Goal: Entertainment & Leisure: Consume media (video, audio)

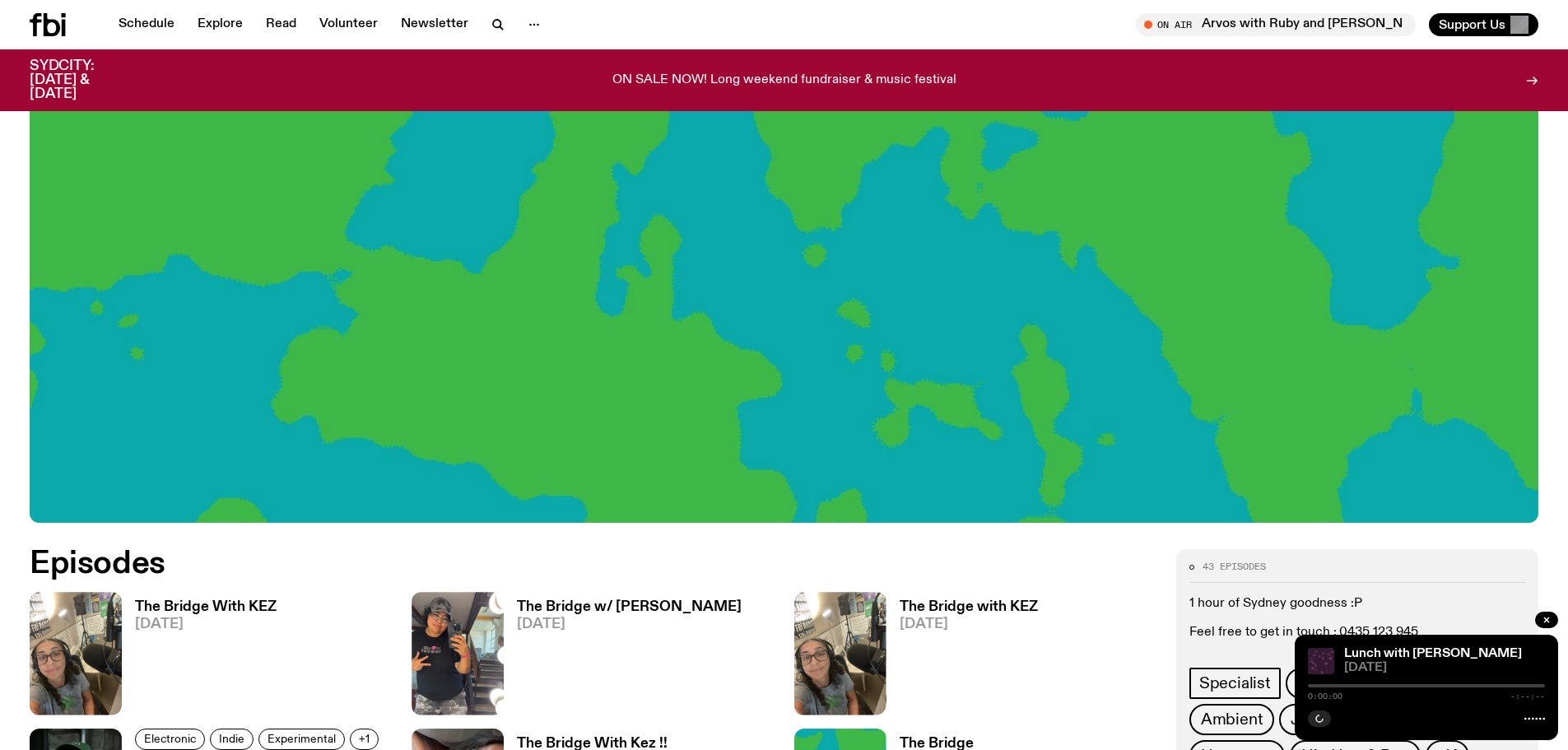
scroll to position [741, 0]
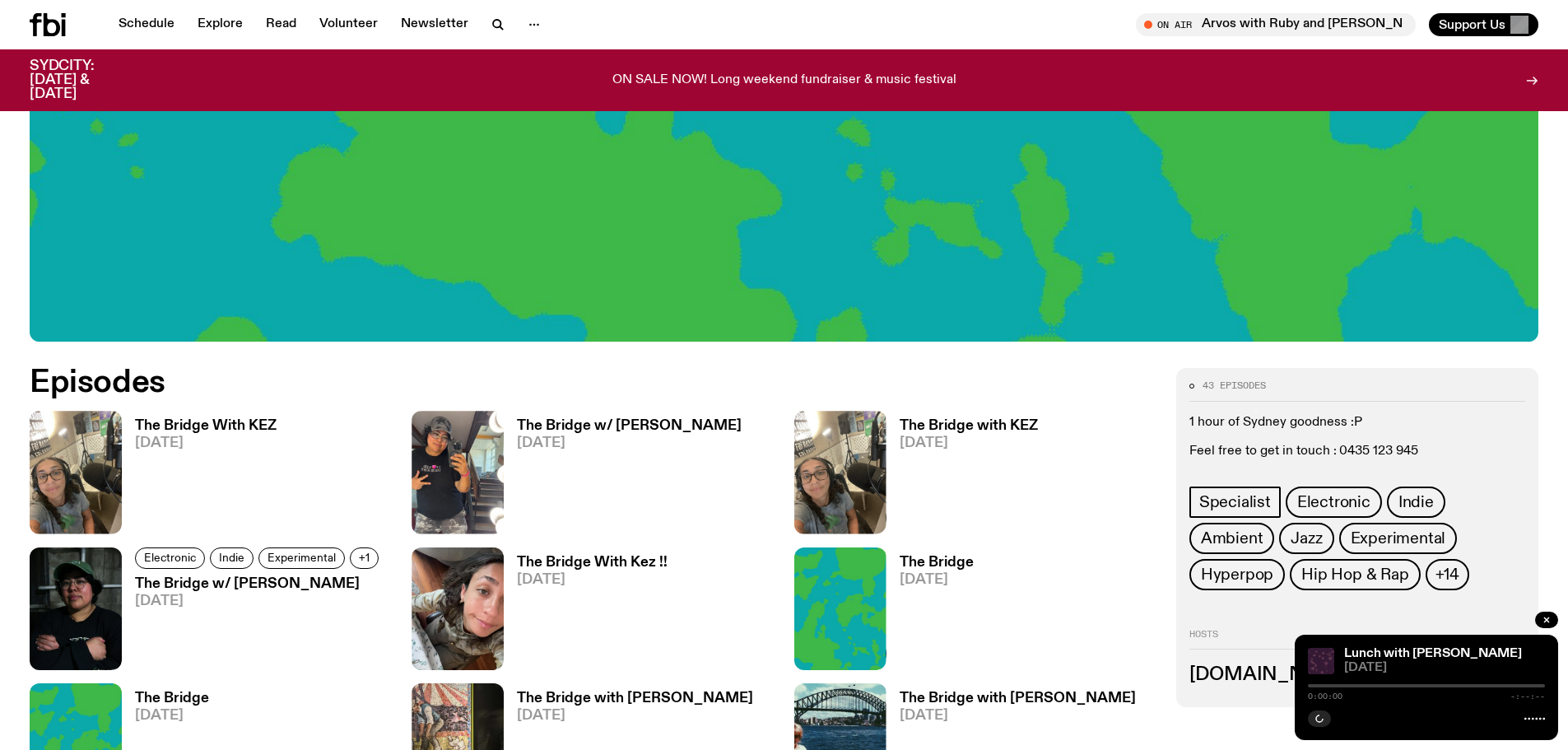
click at [205, 424] on h3 "The Bridge With KEZ" at bounding box center [205, 426] width 141 height 14
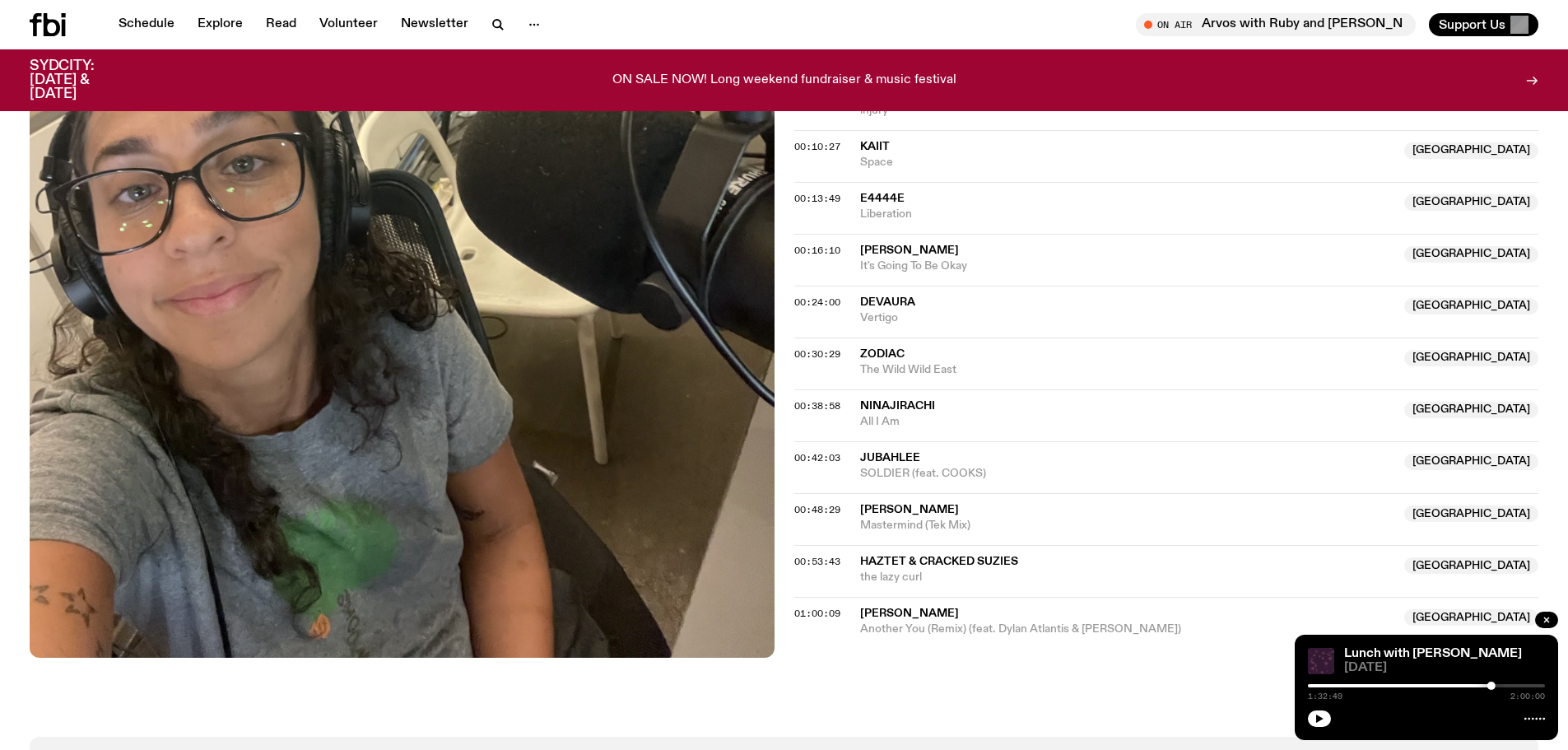
scroll to position [571, 0]
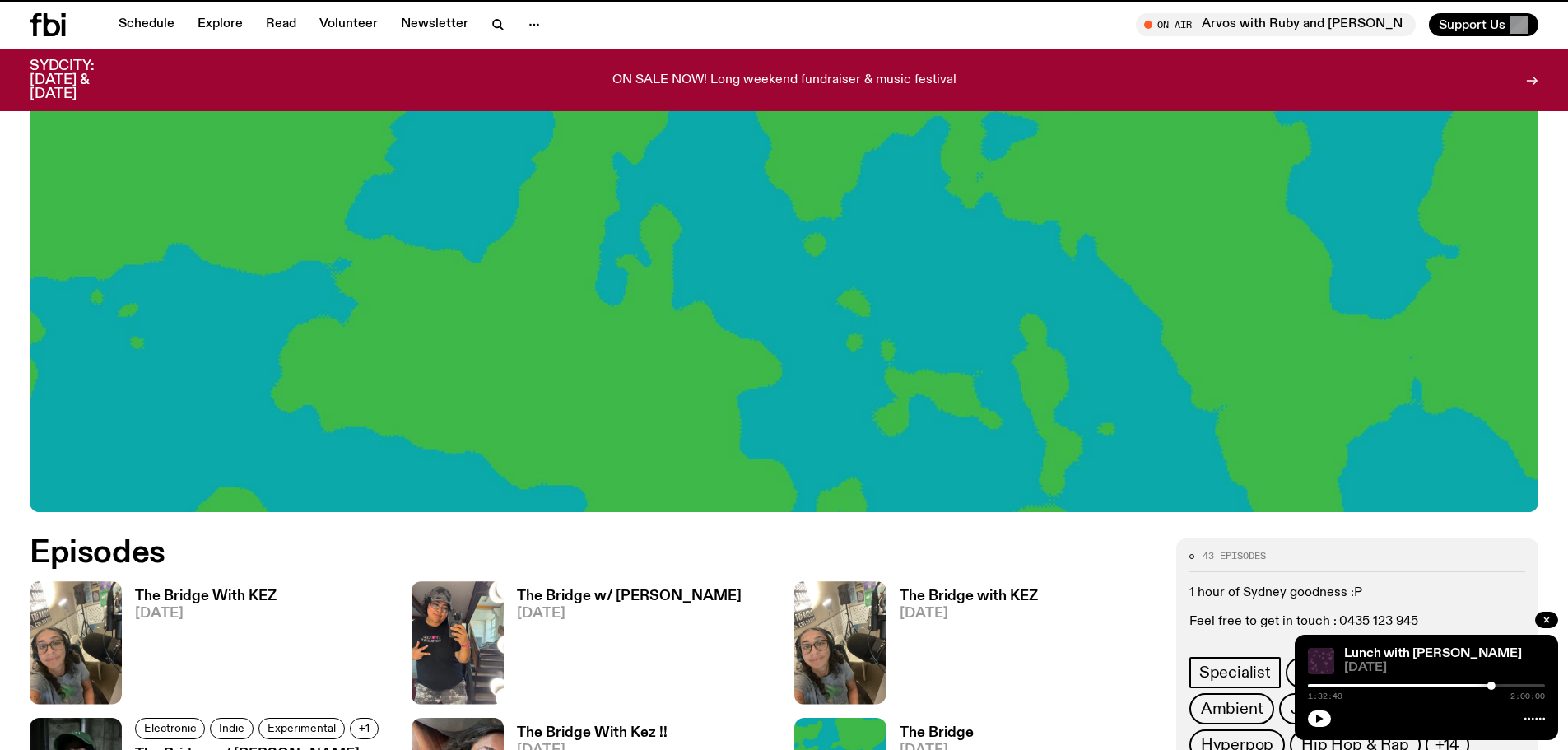
scroll to position [741, 0]
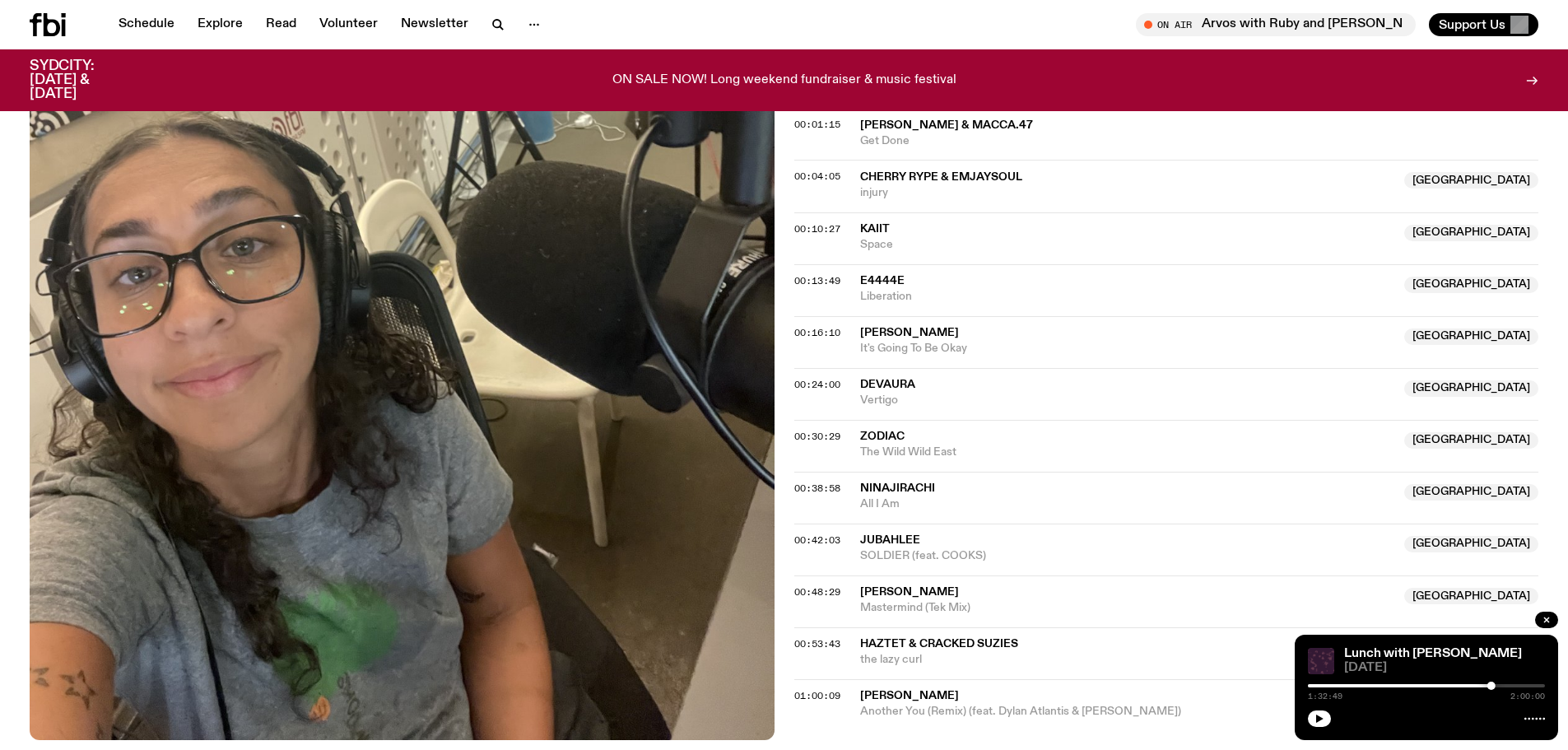
scroll to position [735, 0]
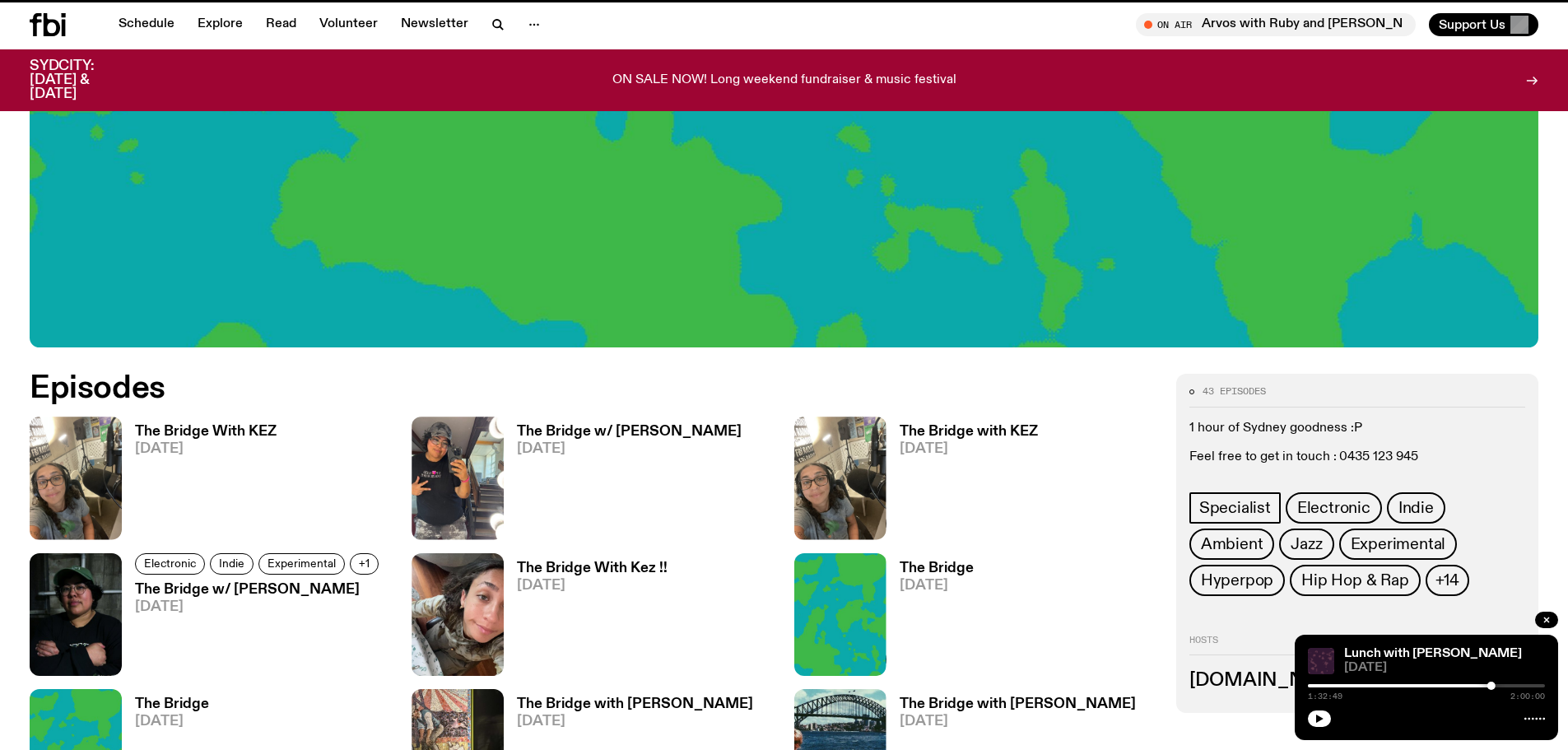
scroll to position [741, 0]
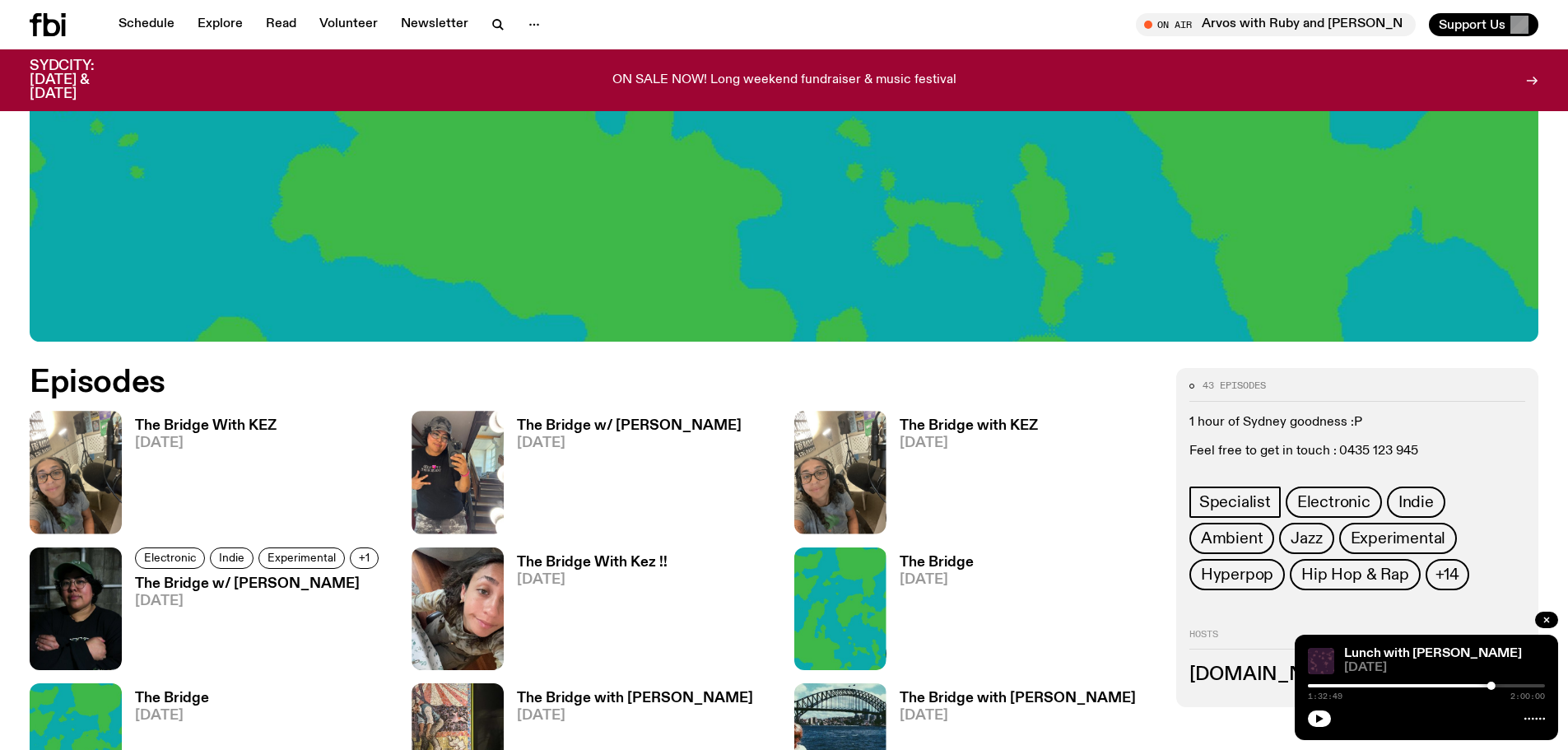
click at [615, 419] on h3 "The Bridge w/ [PERSON_NAME]" at bounding box center [629, 426] width 225 height 14
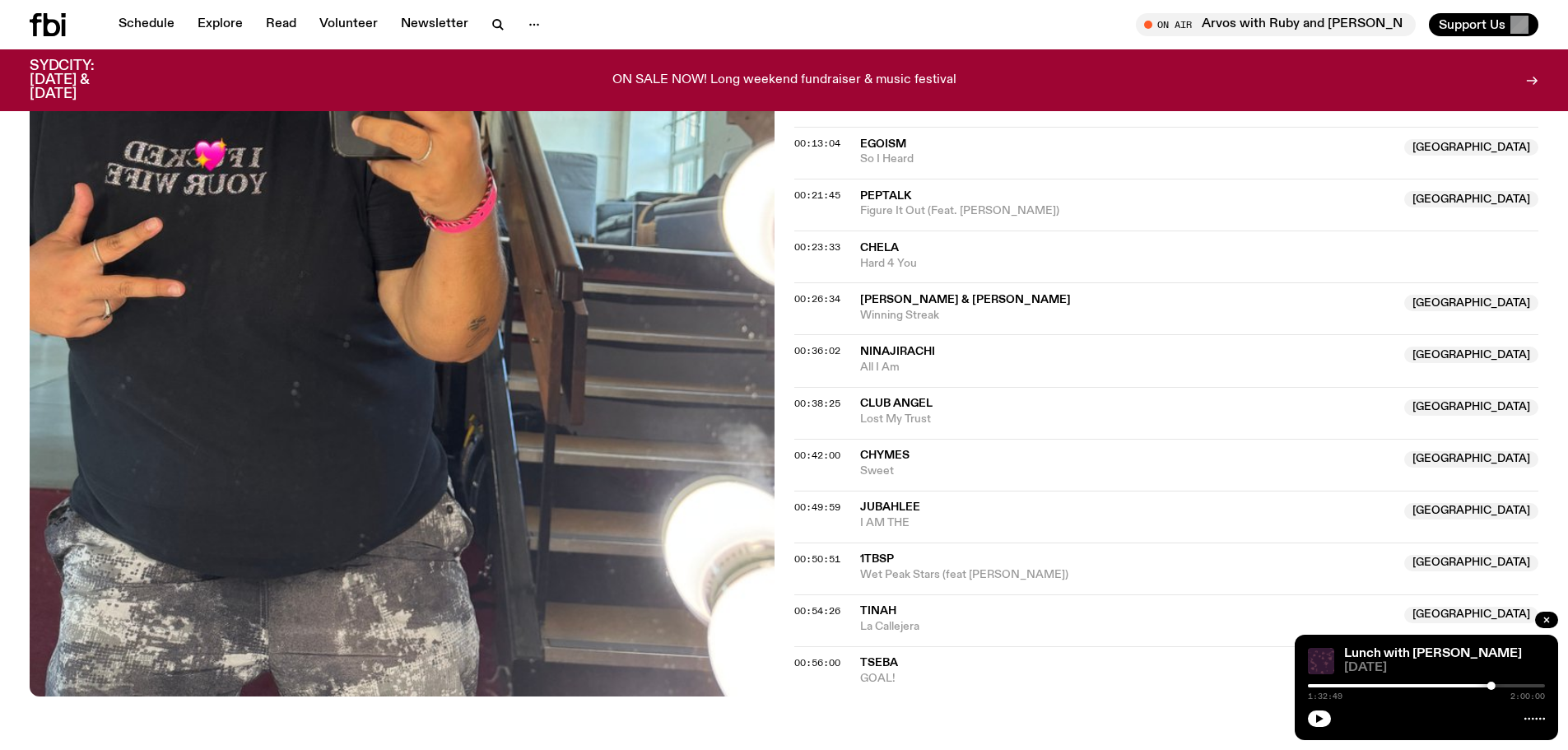
scroll to position [653, 0]
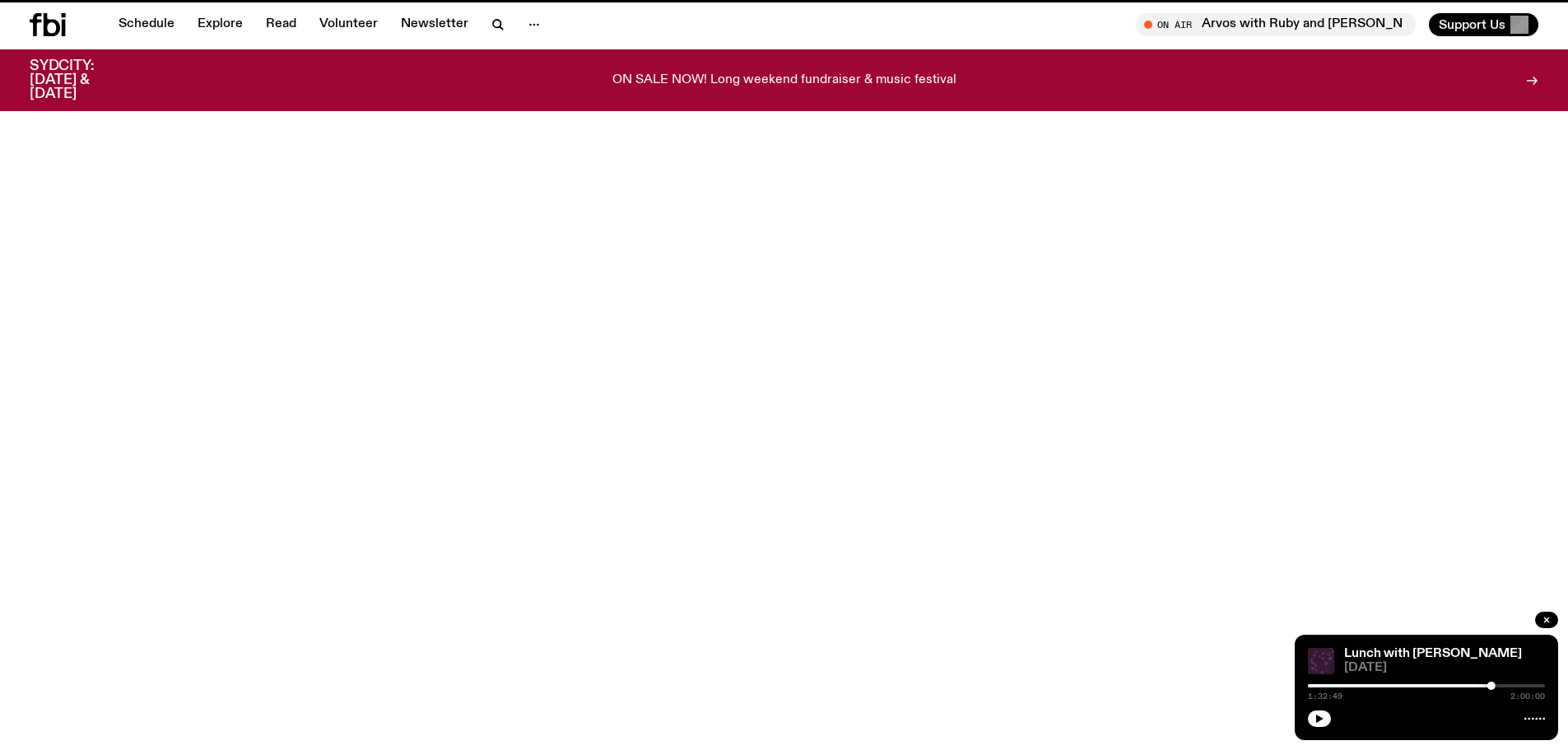
scroll to position [741, 0]
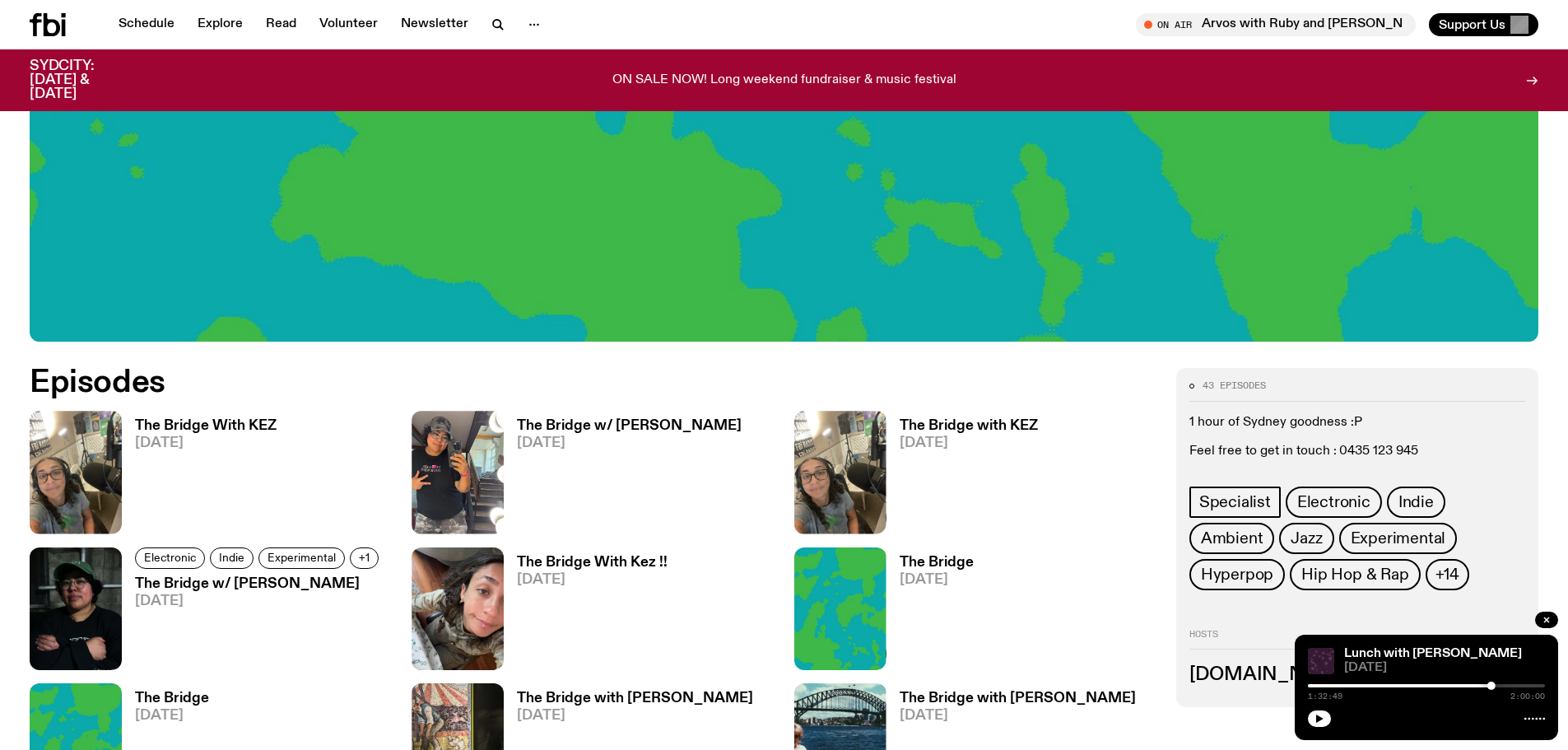
click at [942, 422] on h3 "The Bridge with KEZ" at bounding box center [969, 426] width 139 height 14
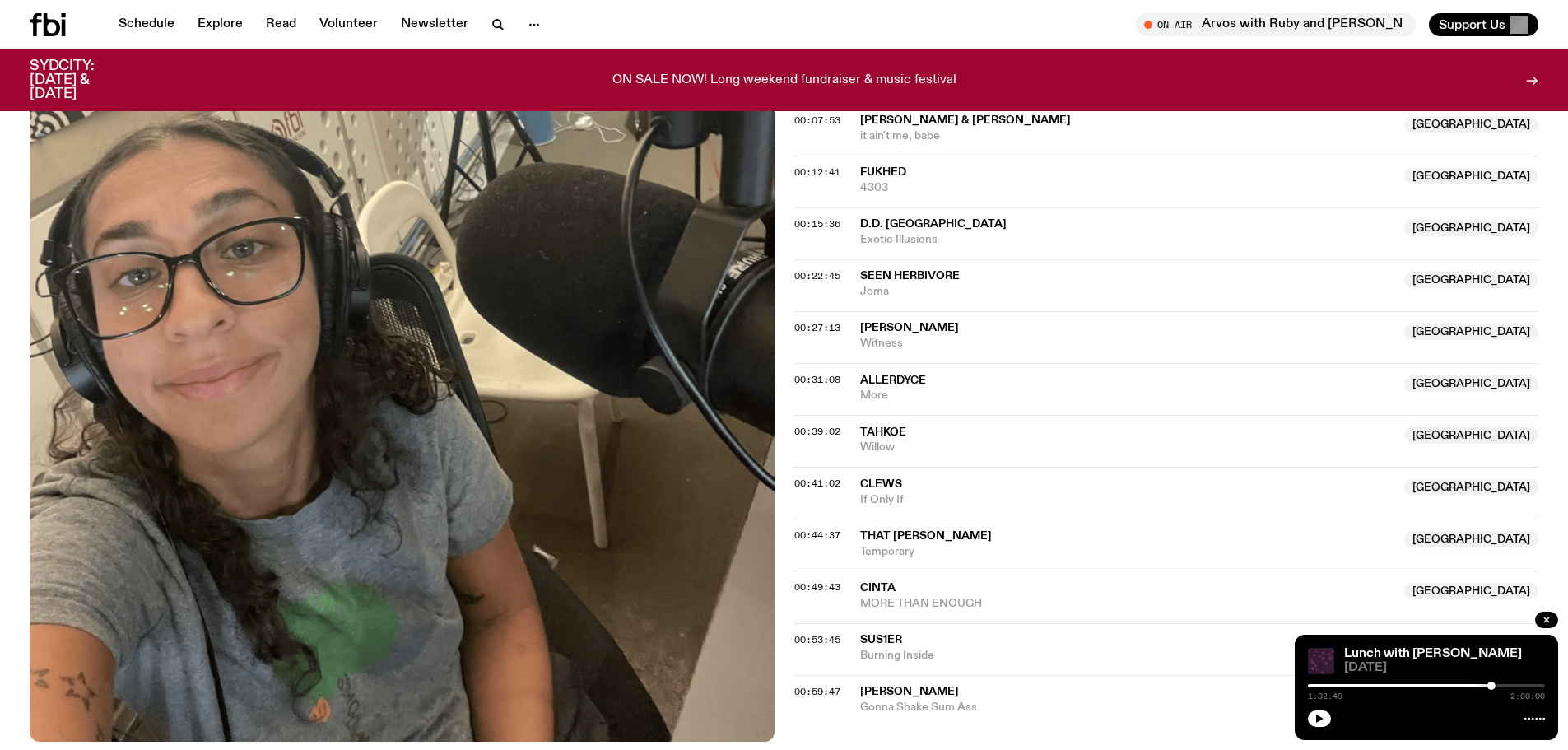
scroll to position [651, 0]
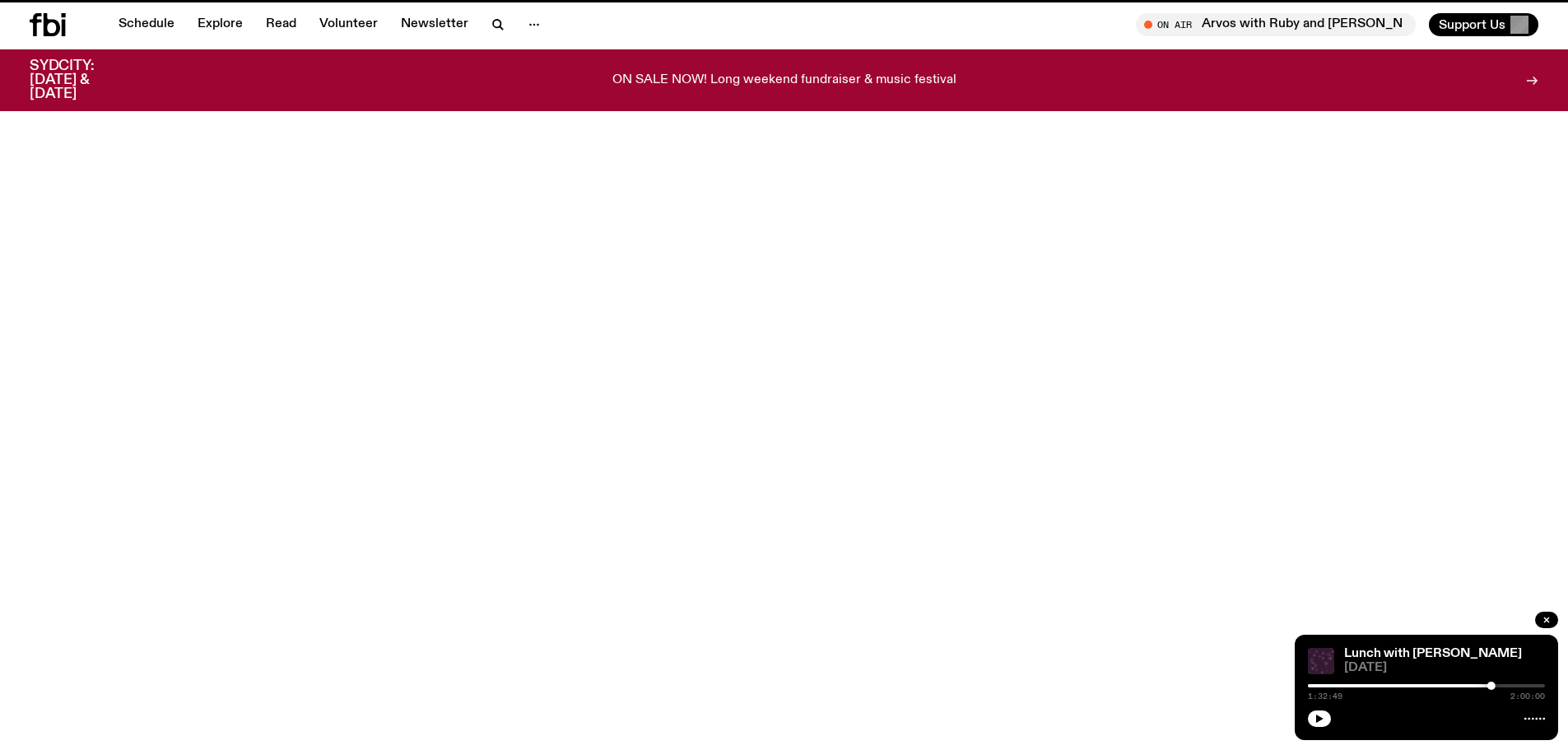
scroll to position [741, 0]
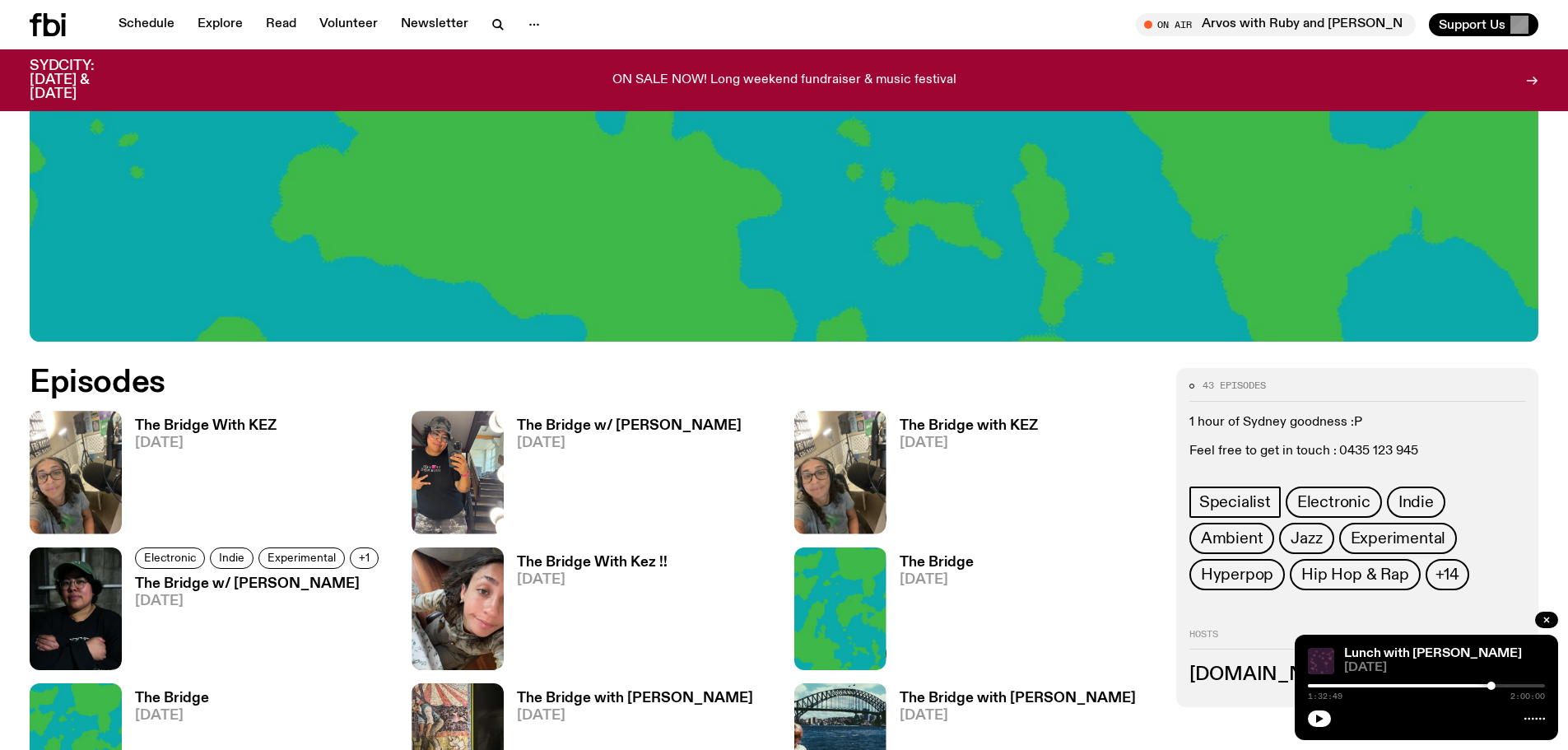
click at [195, 581] on h3 "The Bridge w/ [PERSON_NAME]" at bounding box center [260, 584] width 249 height 14
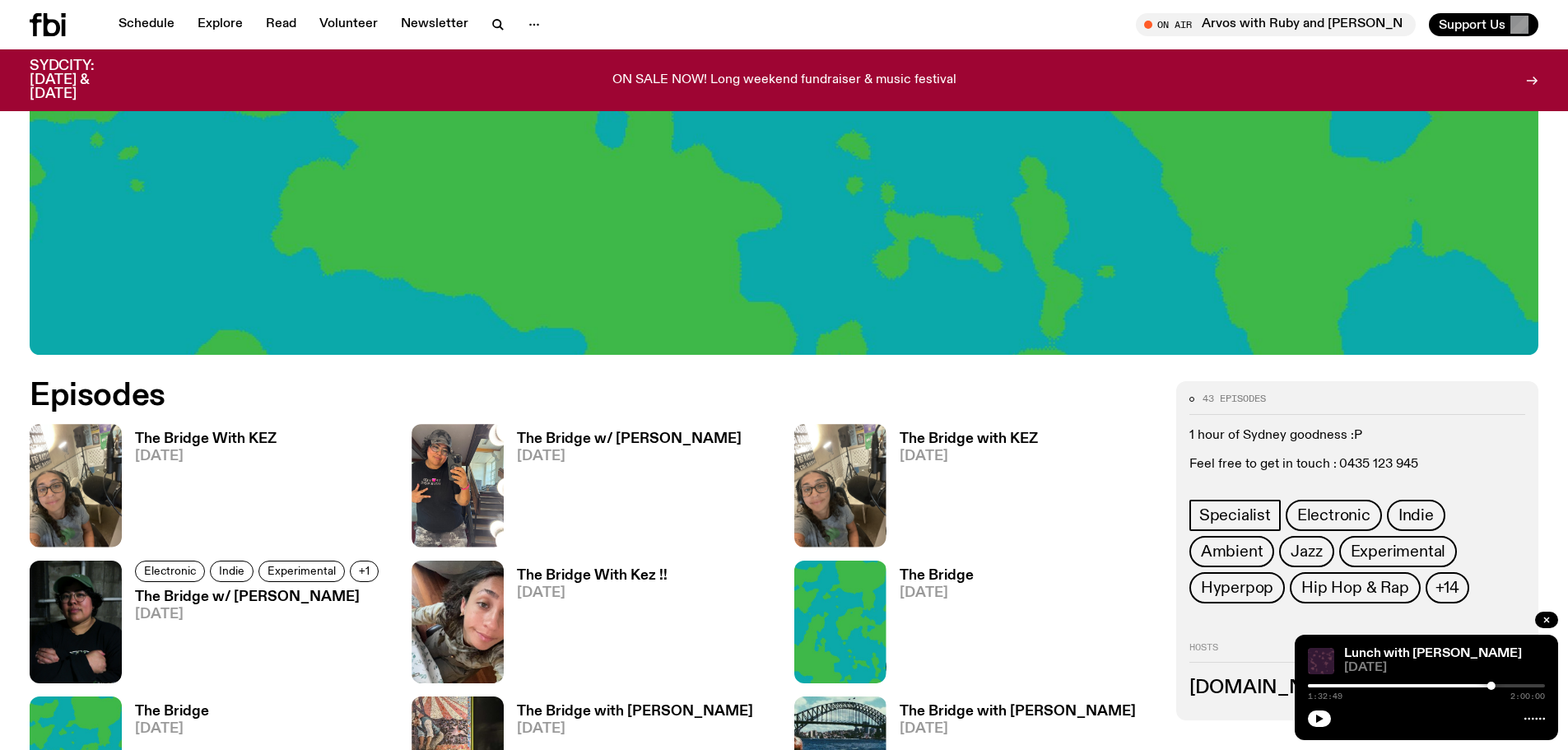
scroll to position [892, 0]
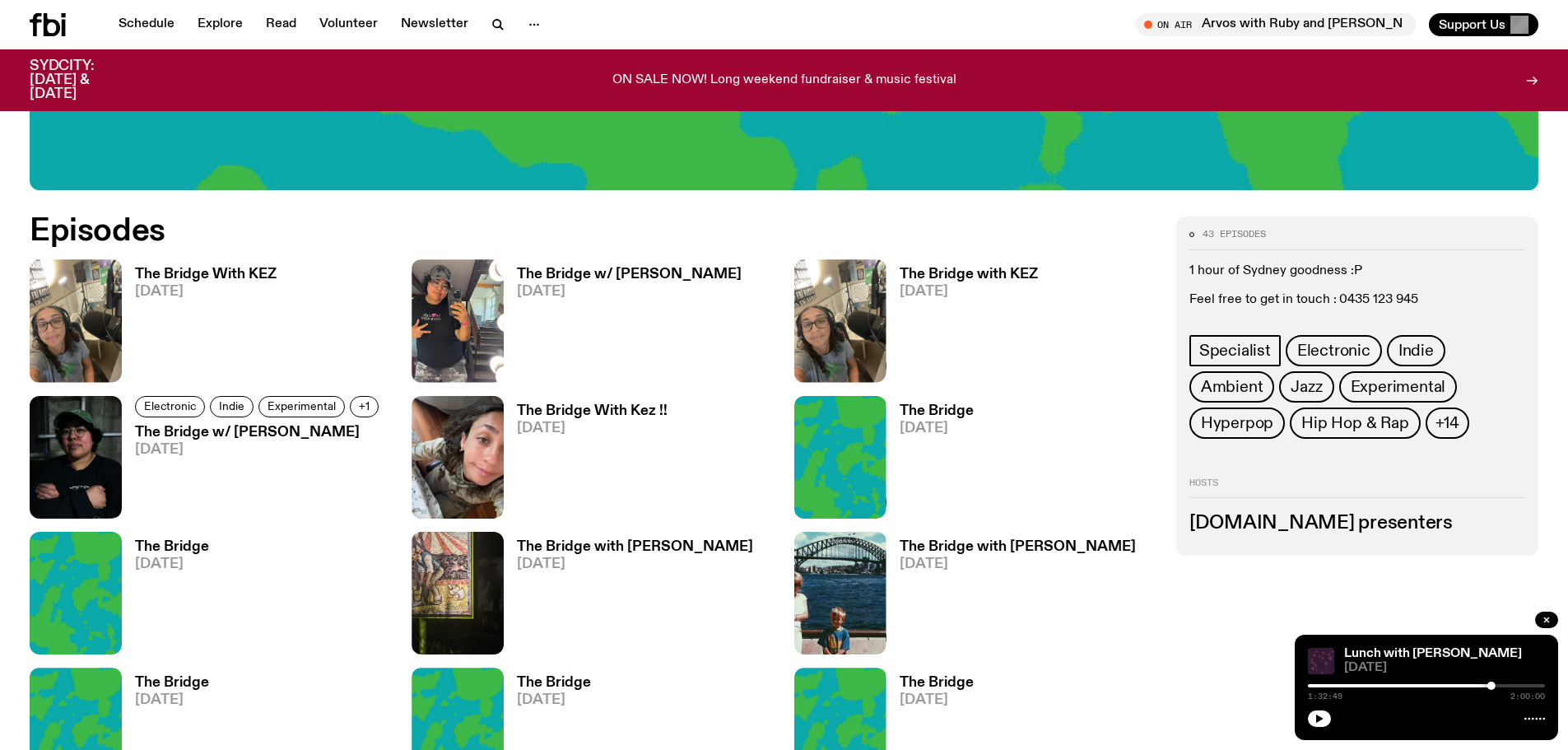
click at [636, 414] on h3 "The Bridge With Kez !!" at bounding box center [592, 411] width 150 height 14
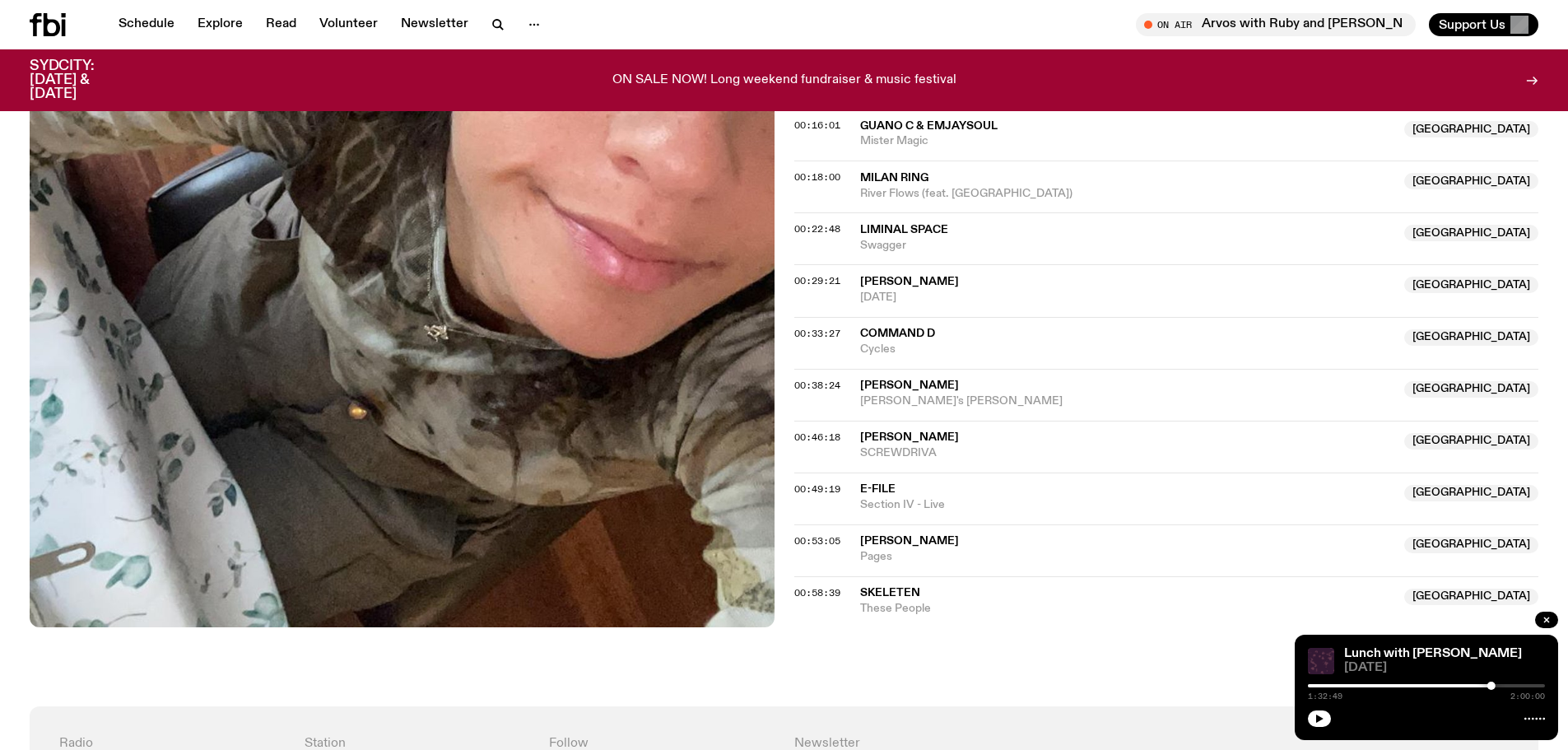
scroll to position [734, 0]
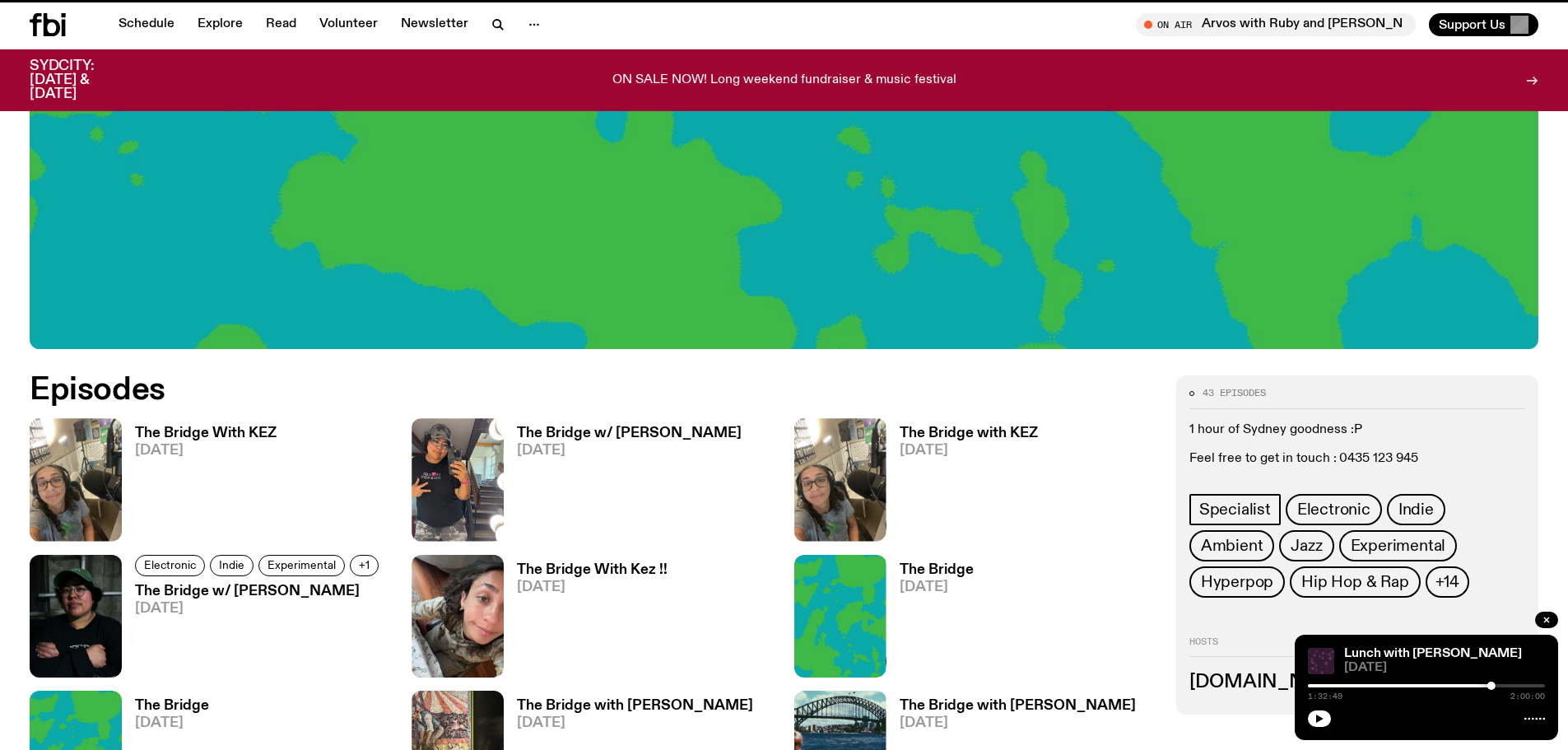
scroll to position [892, 0]
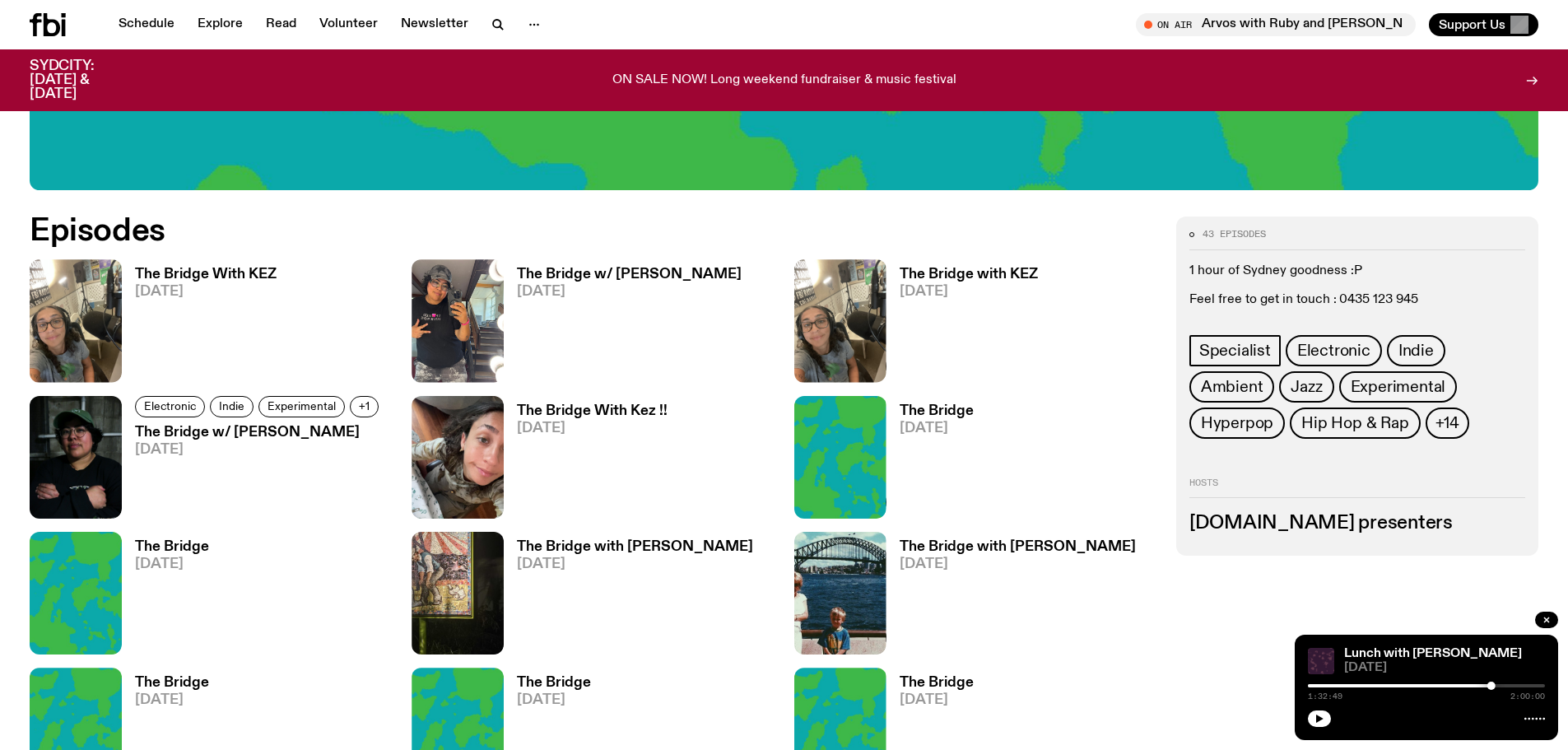
click at [948, 412] on h3 "The Bridge" at bounding box center [937, 411] width 74 height 14
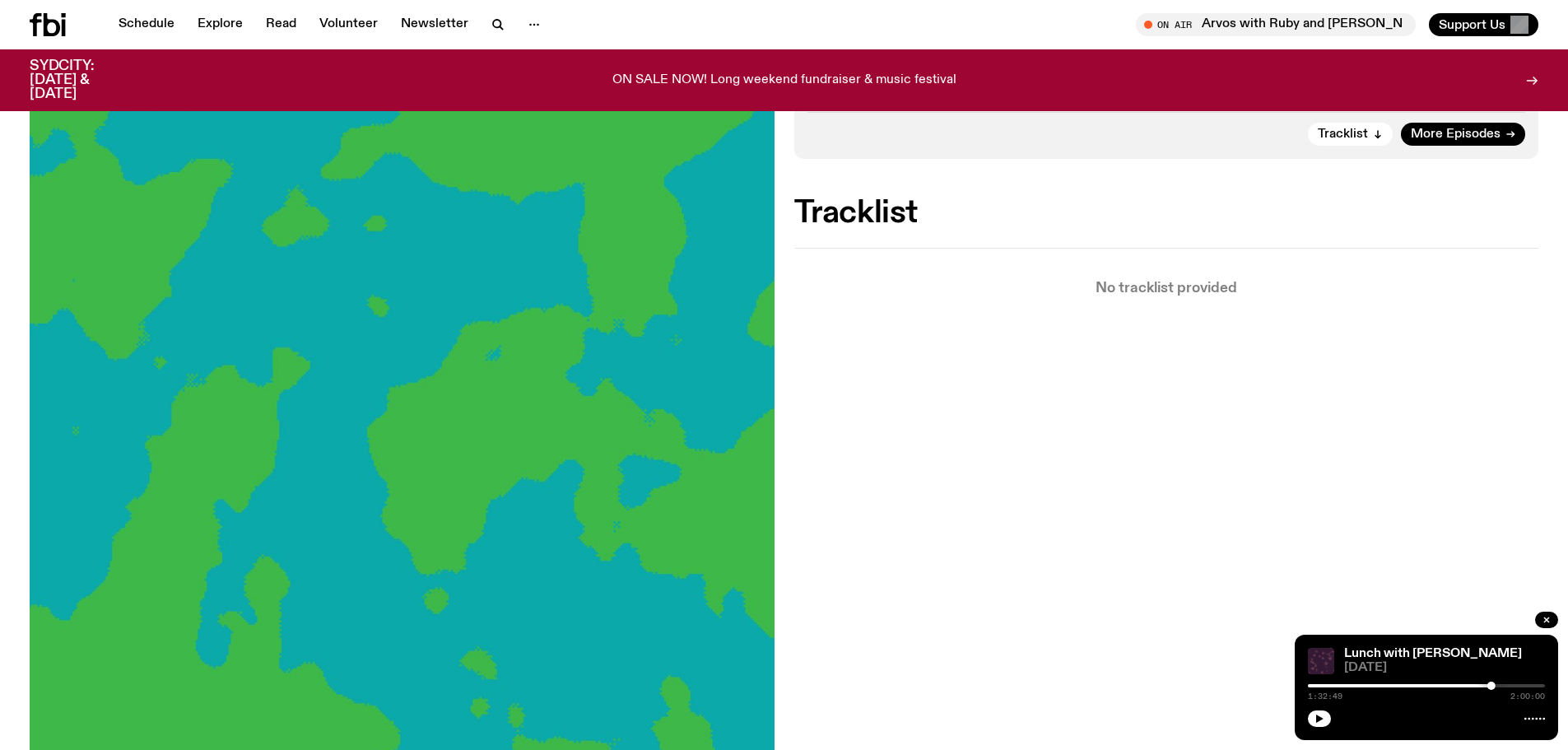
scroll to position [402, 0]
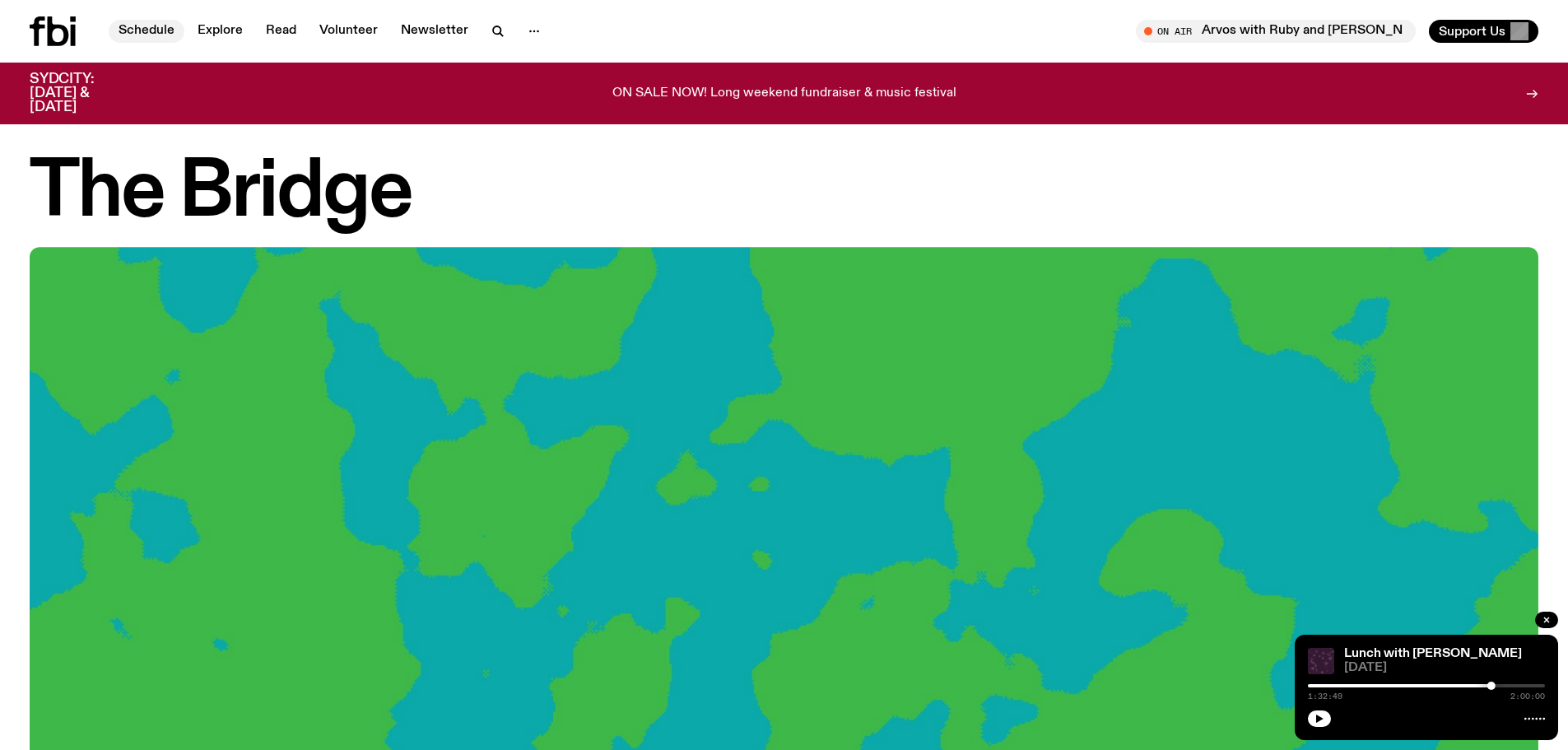
click at [144, 29] on link "Schedule" at bounding box center [147, 30] width 76 height 23
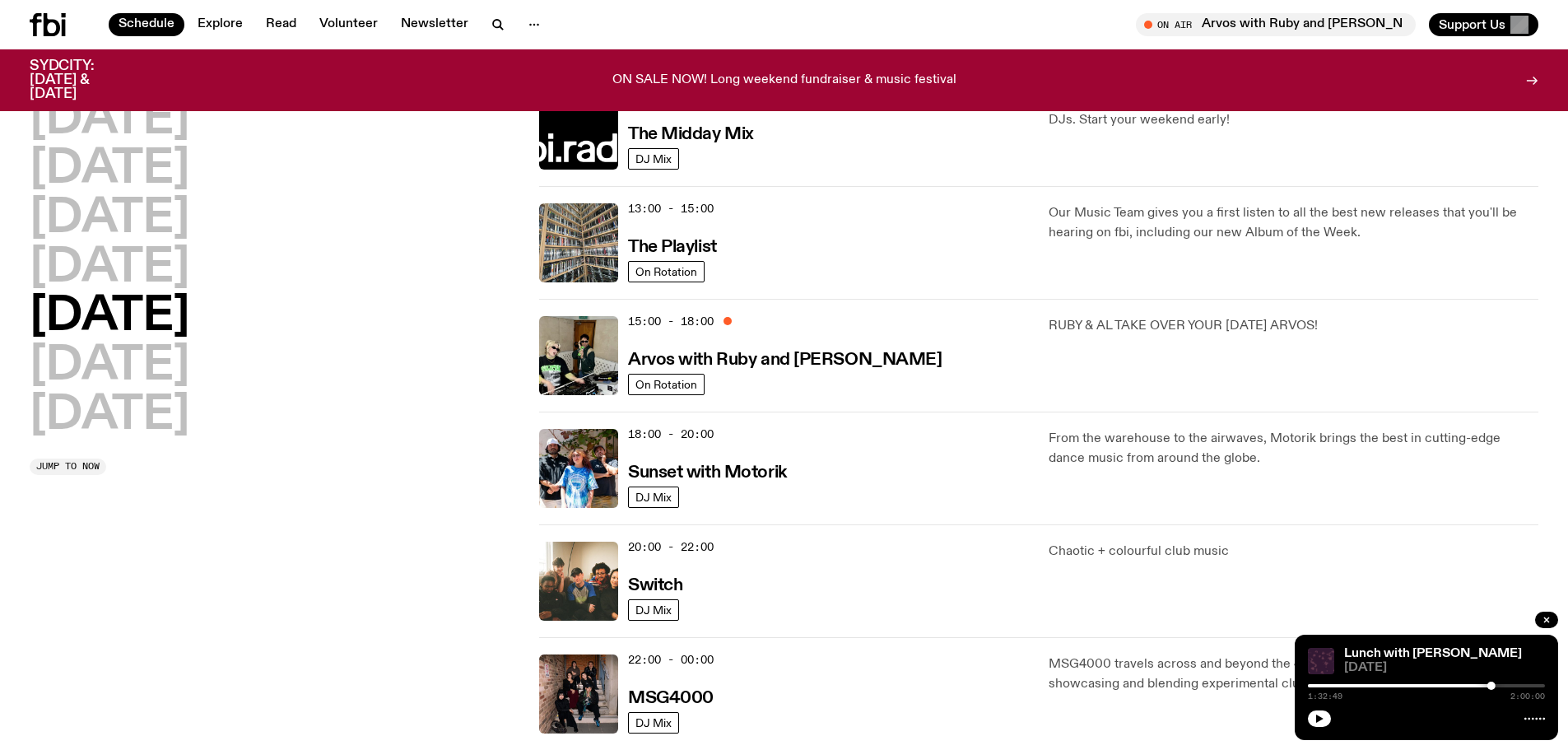
scroll to position [486, 0]
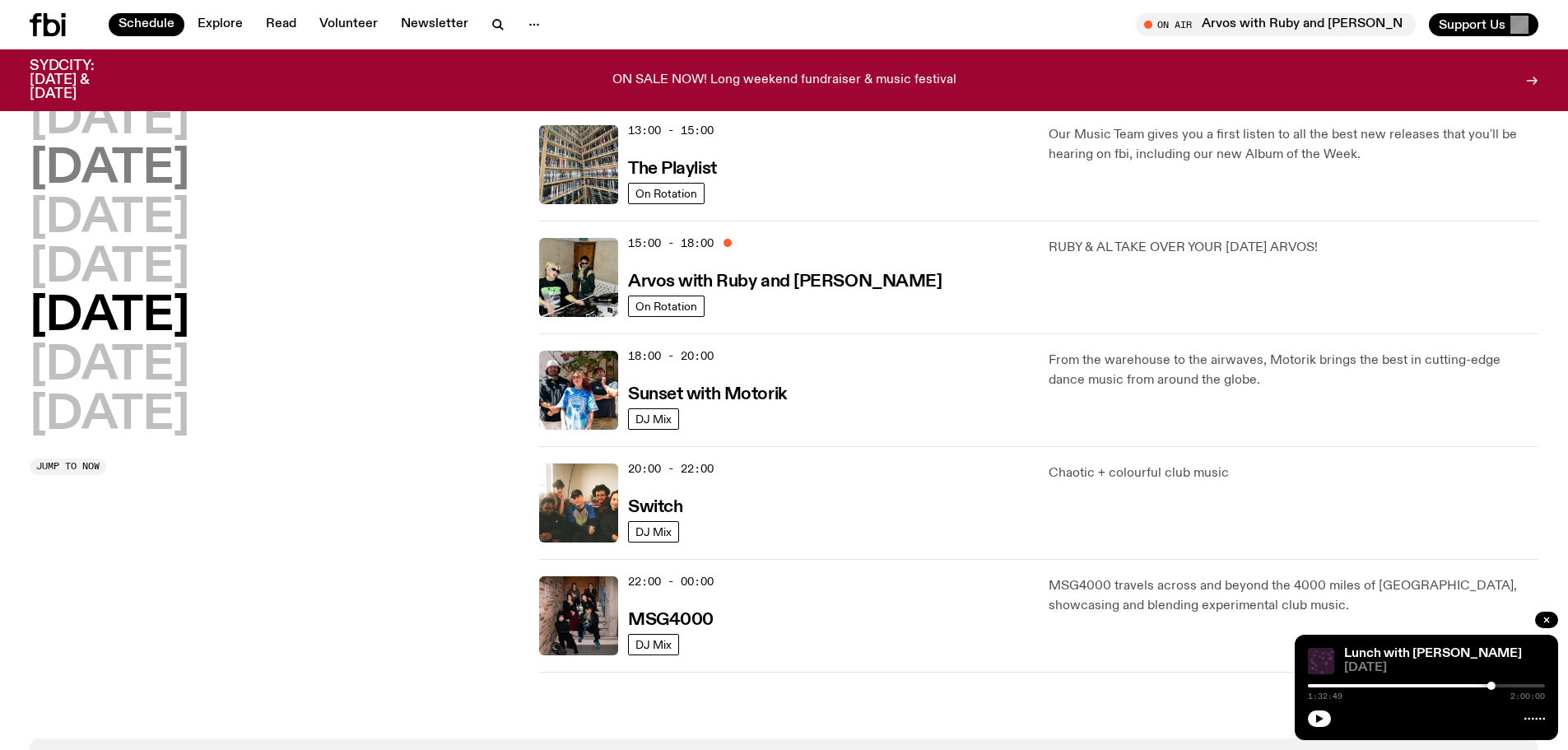
click at [139, 159] on h2 "[DATE]" at bounding box center [109, 169] width 160 height 47
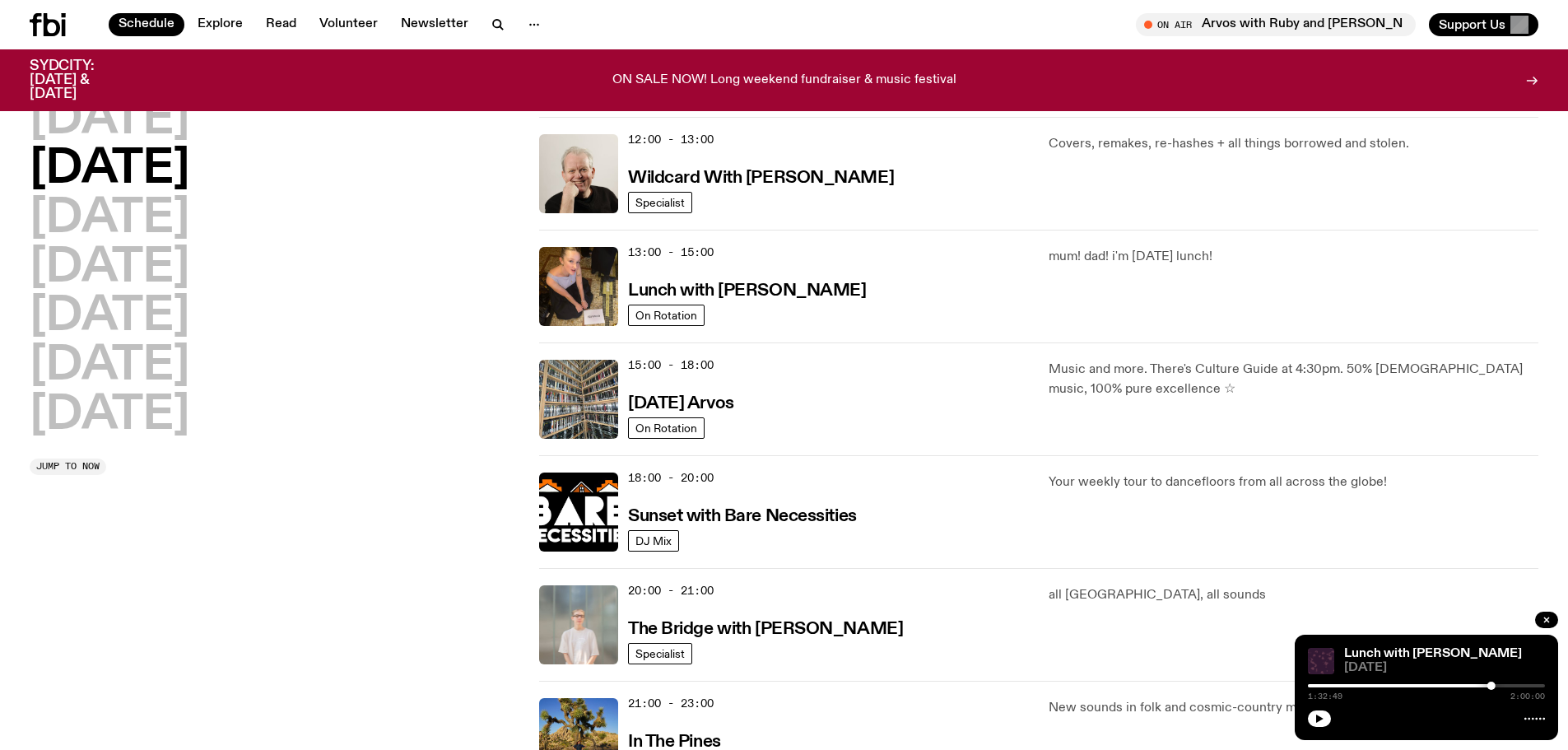
scroll to position [211, 0]
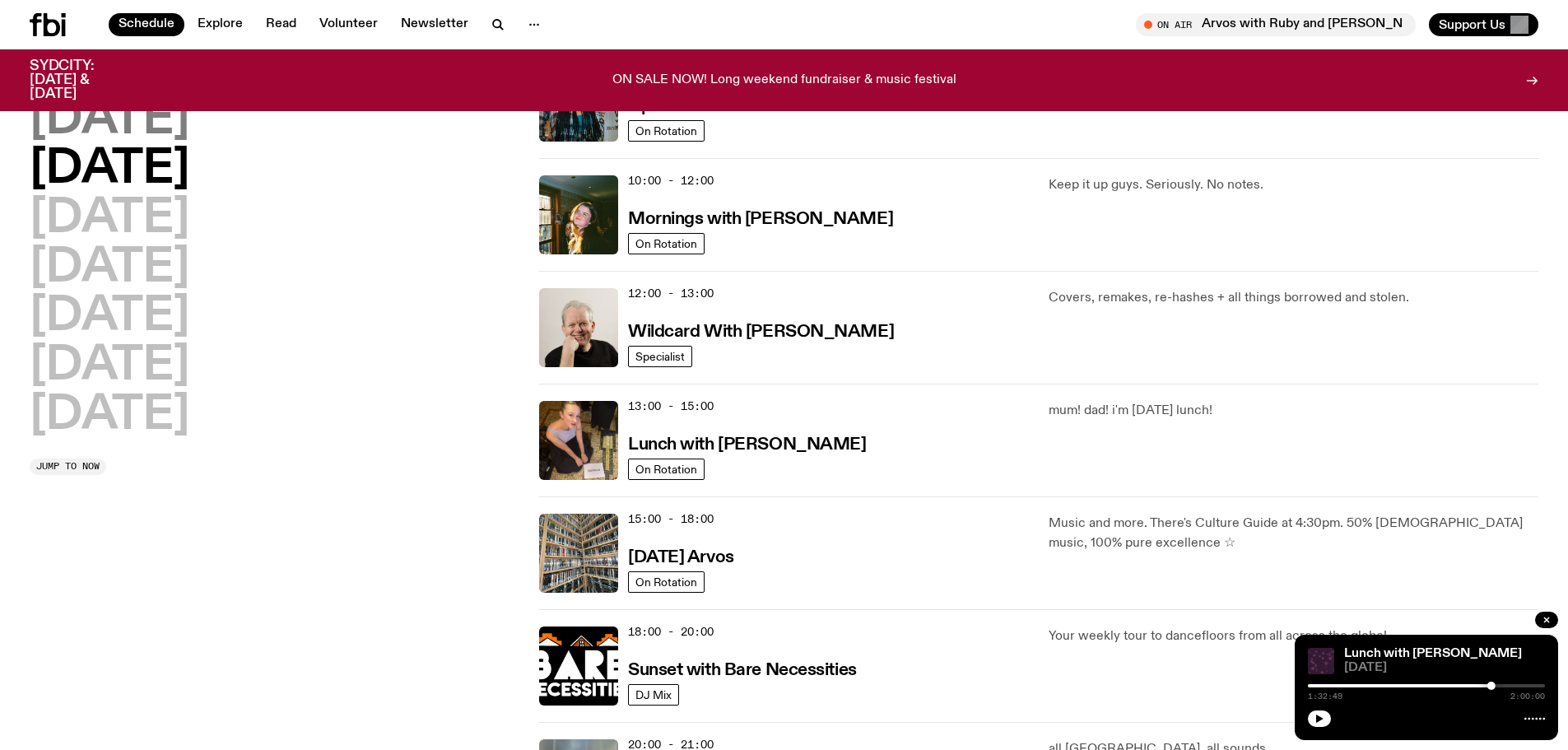
click at [120, 119] on h2 "[DATE]" at bounding box center [109, 120] width 160 height 47
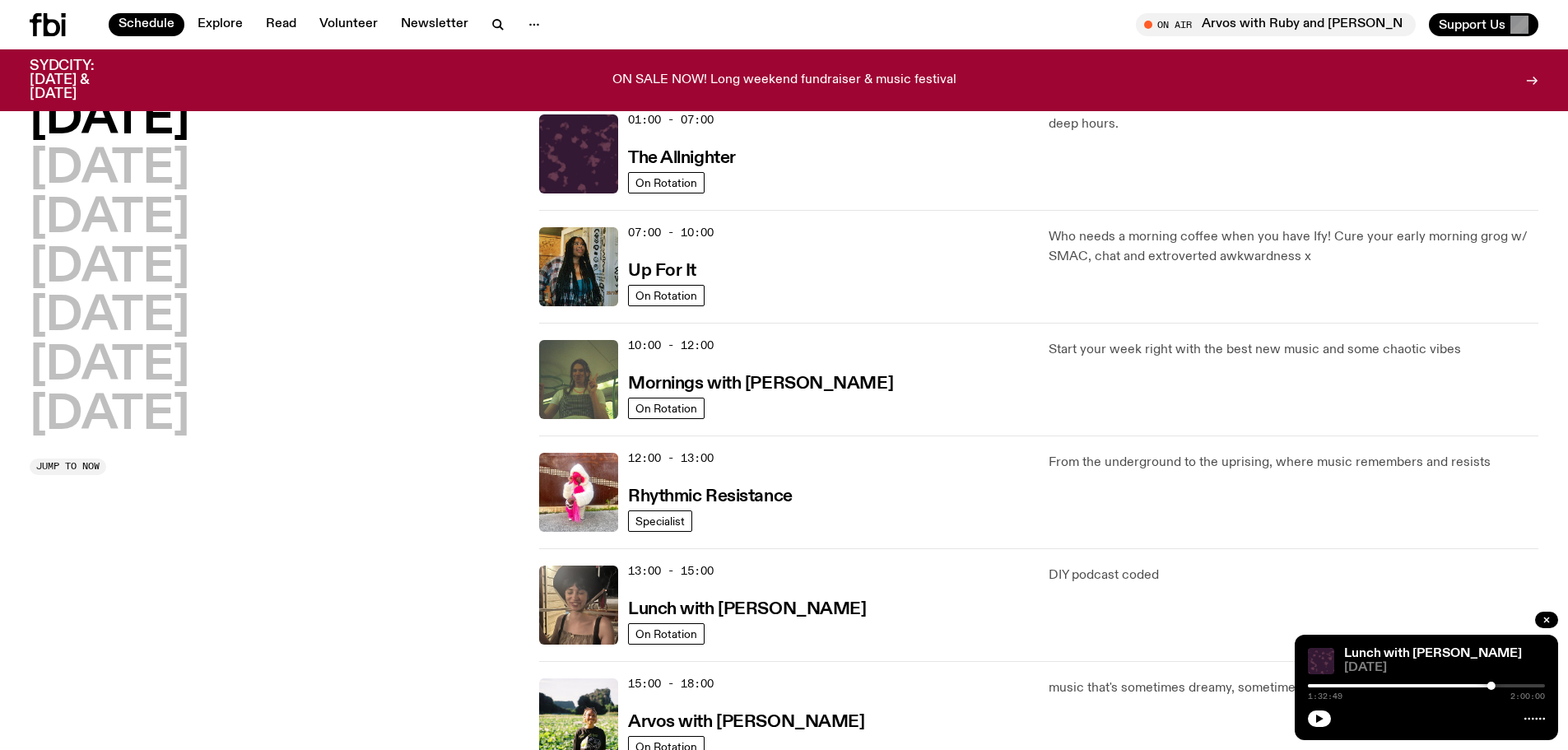
scroll to position [540, 0]
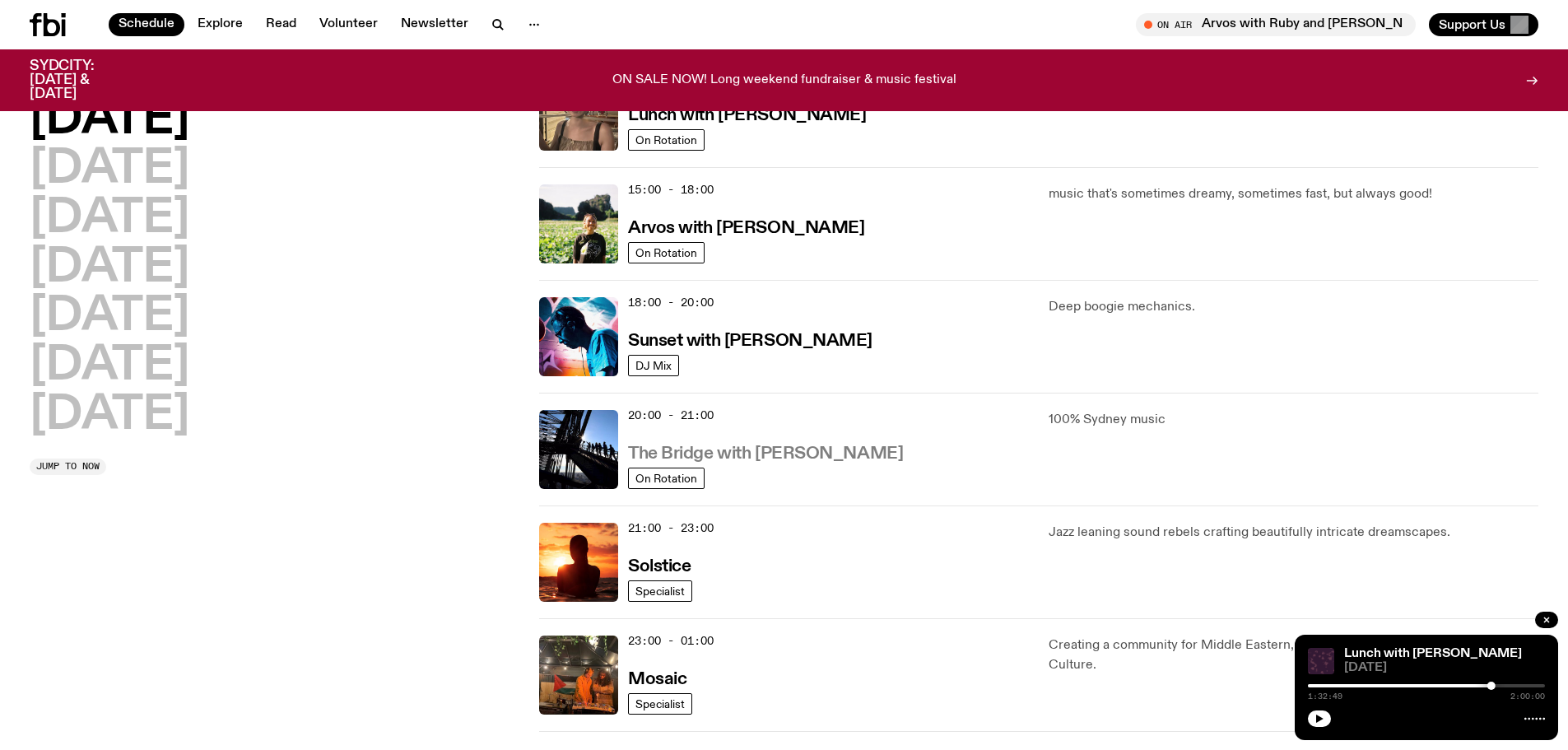
click at [771, 446] on h3 "The Bridge with [PERSON_NAME]" at bounding box center [765, 454] width 275 height 17
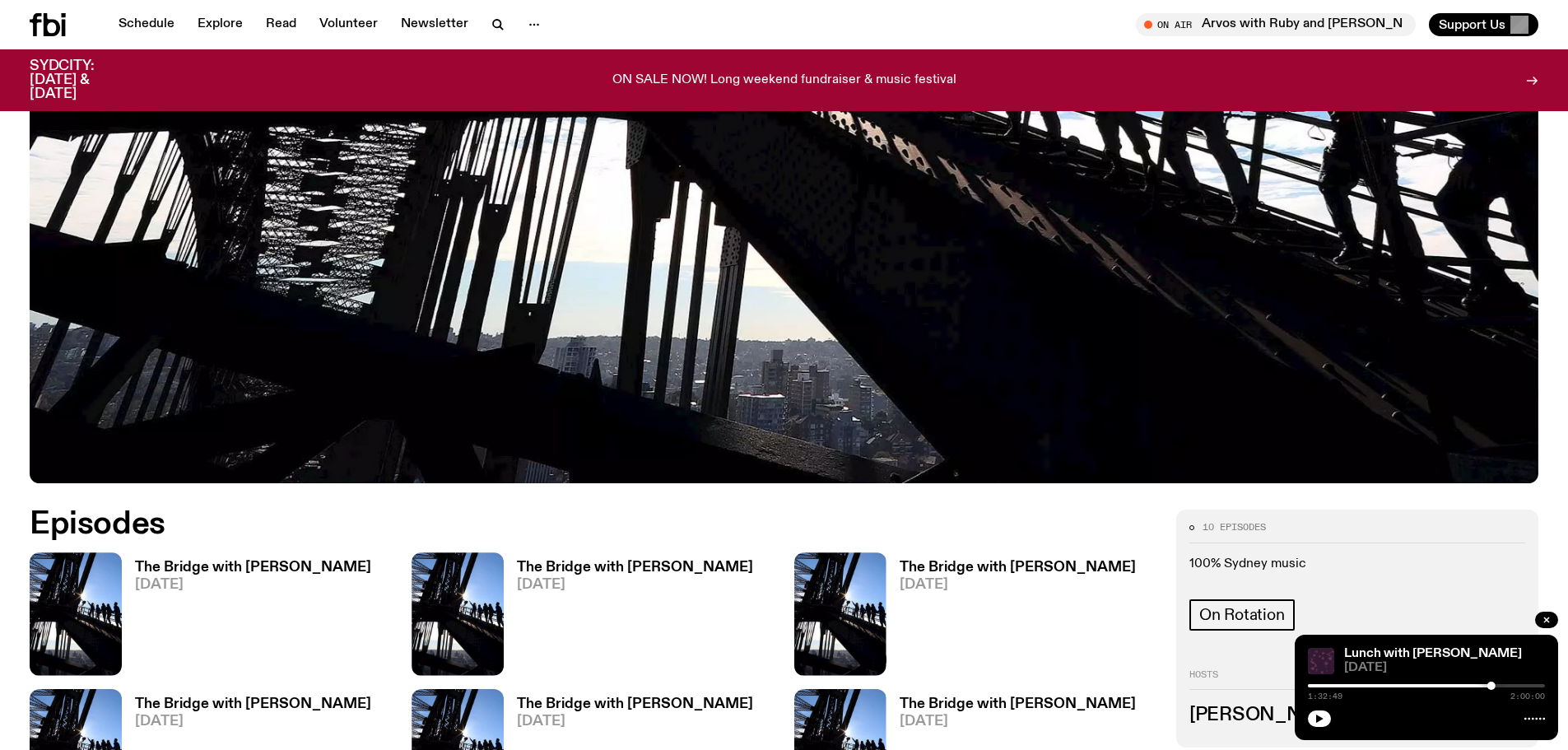
scroll to position [813, 0]
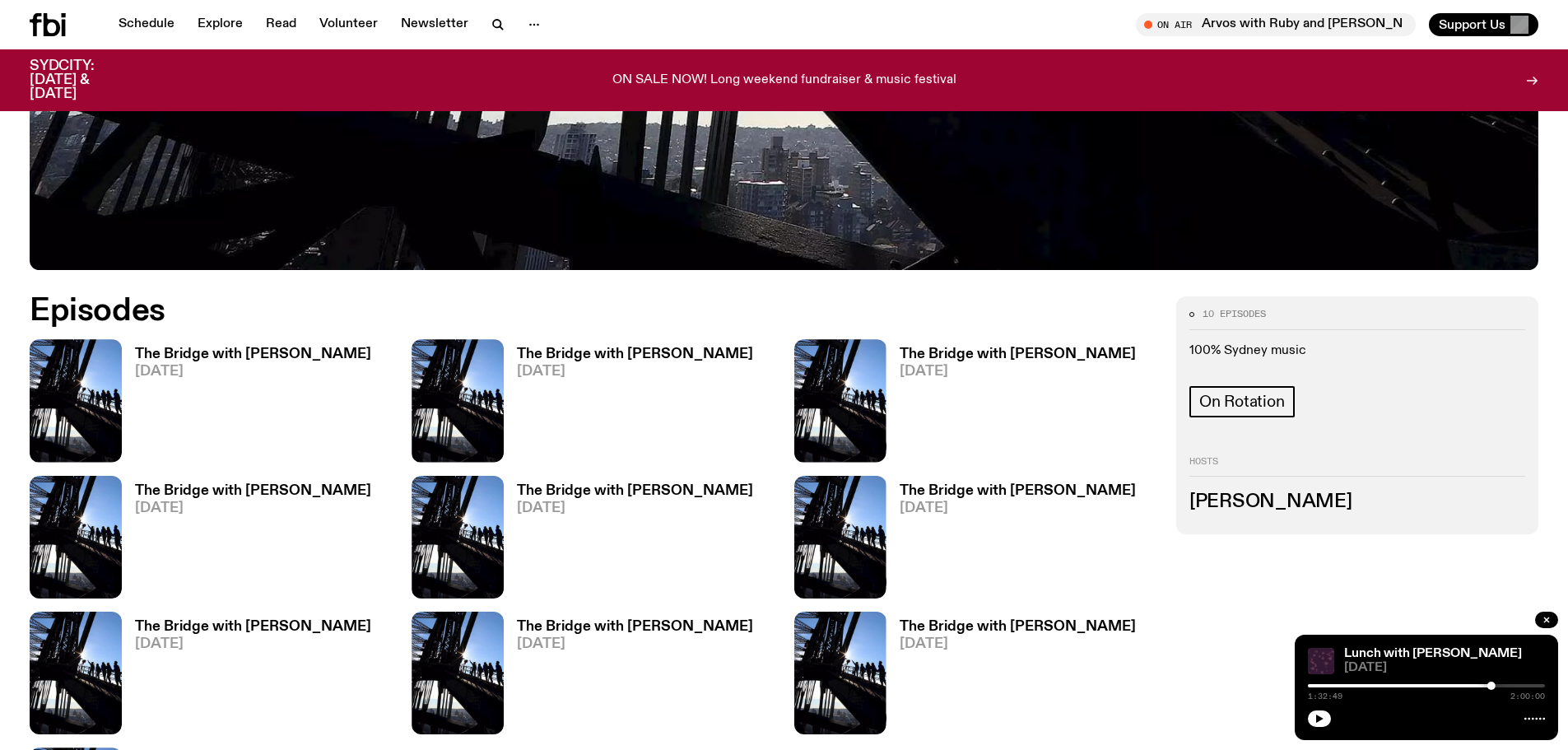
click at [206, 354] on h3 "The Bridge with [PERSON_NAME]" at bounding box center [253, 354] width 236 height 14
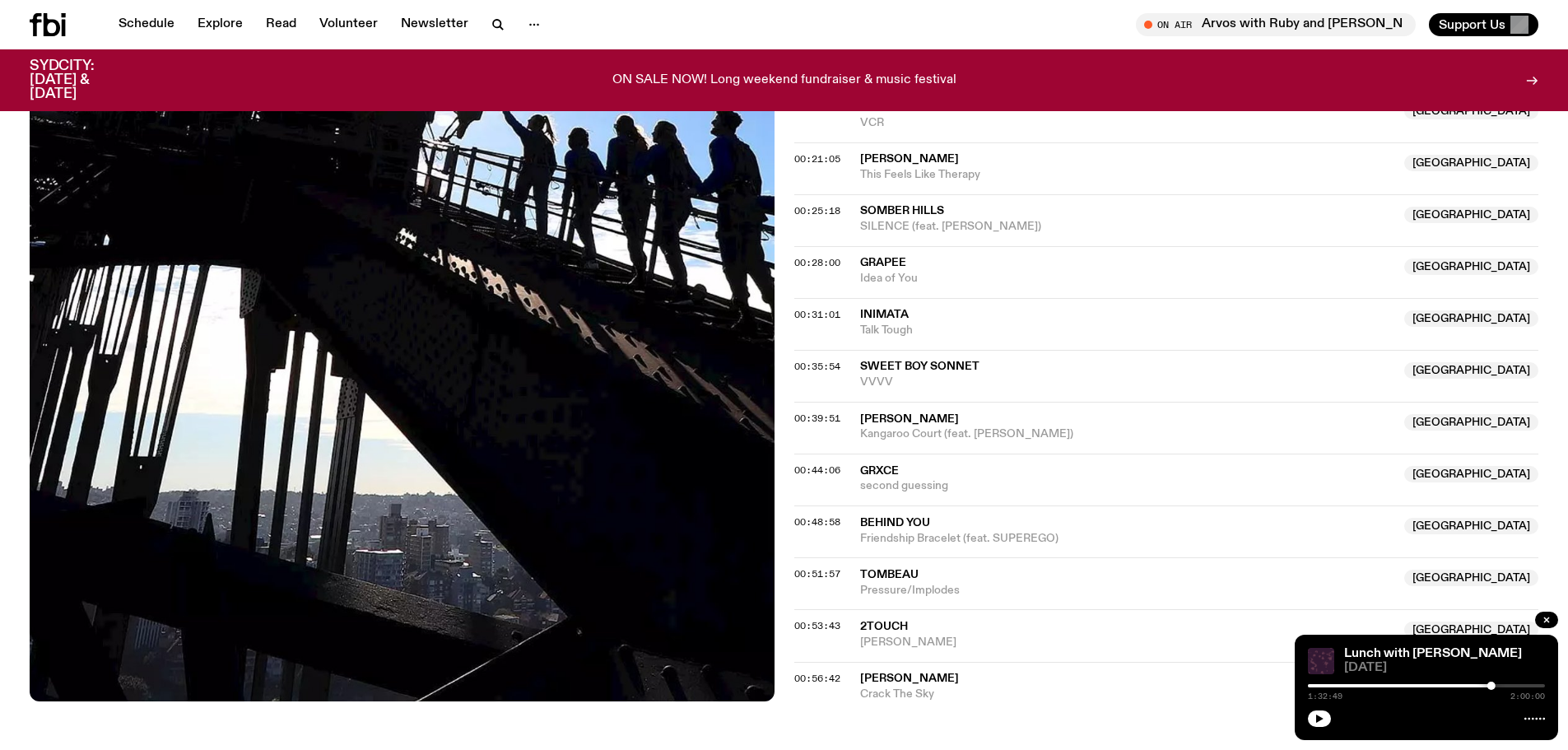
scroll to position [735, 0]
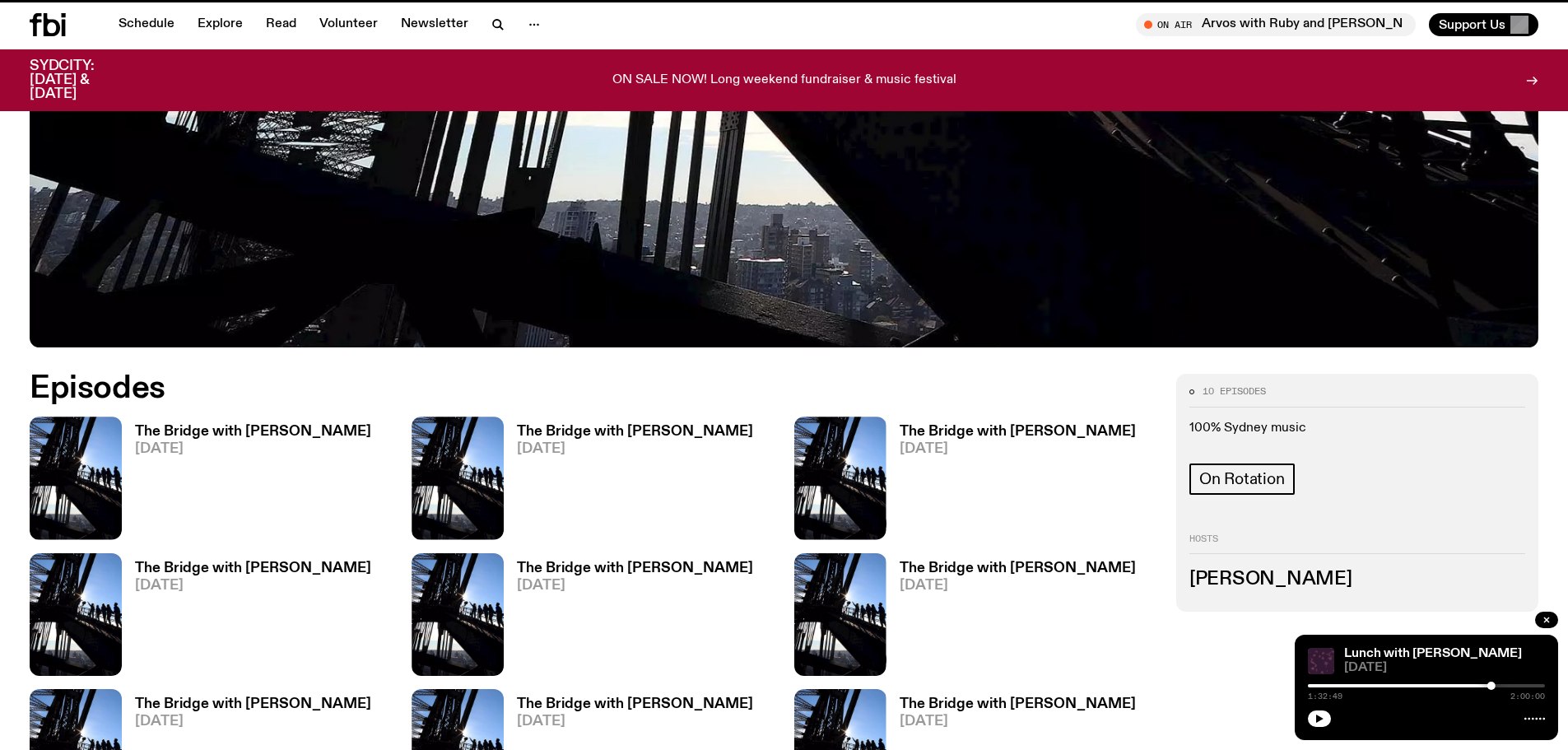
scroll to position [813, 0]
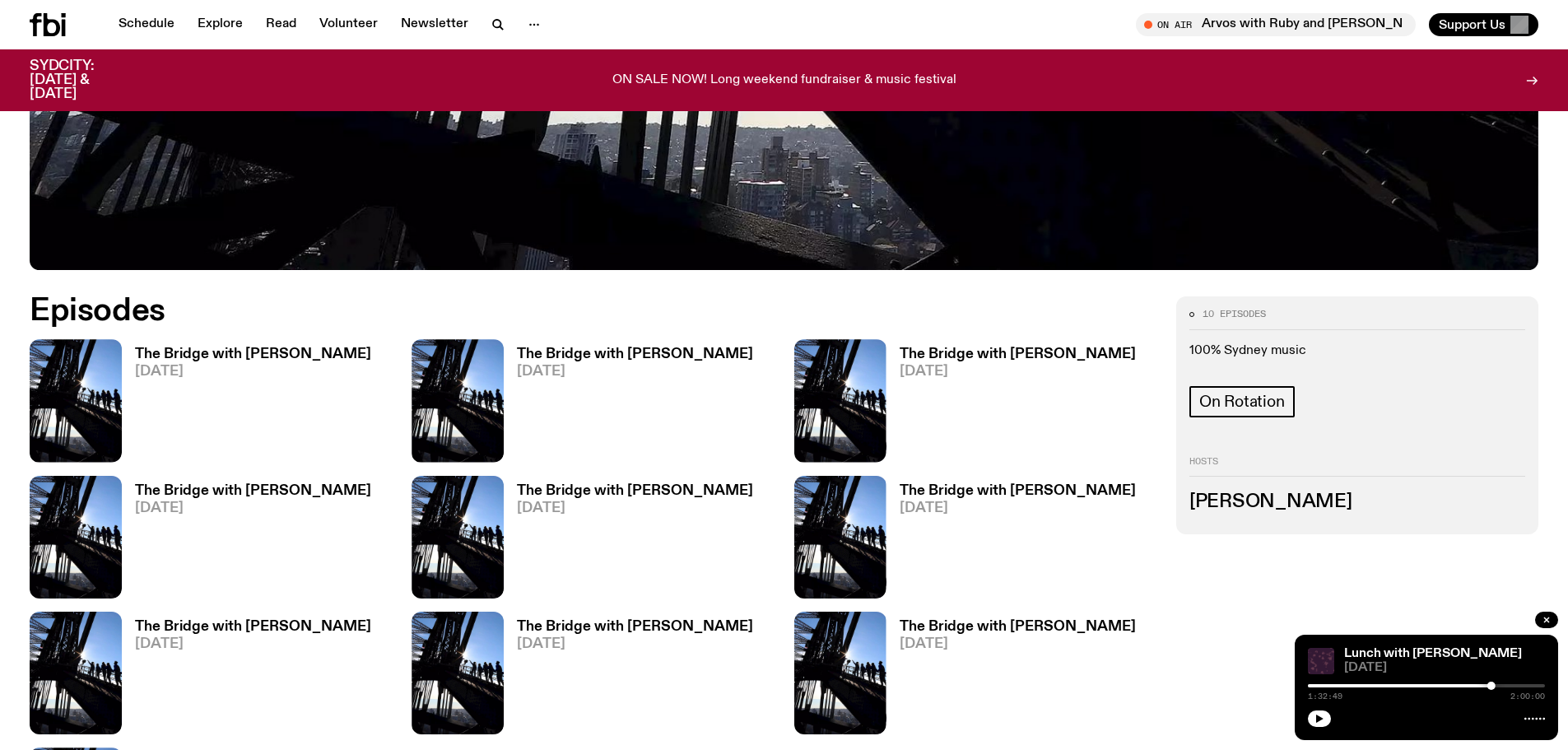
click at [651, 359] on h3 "The Bridge with [PERSON_NAME]" at bounding box center [634, 354] width 236 height 14
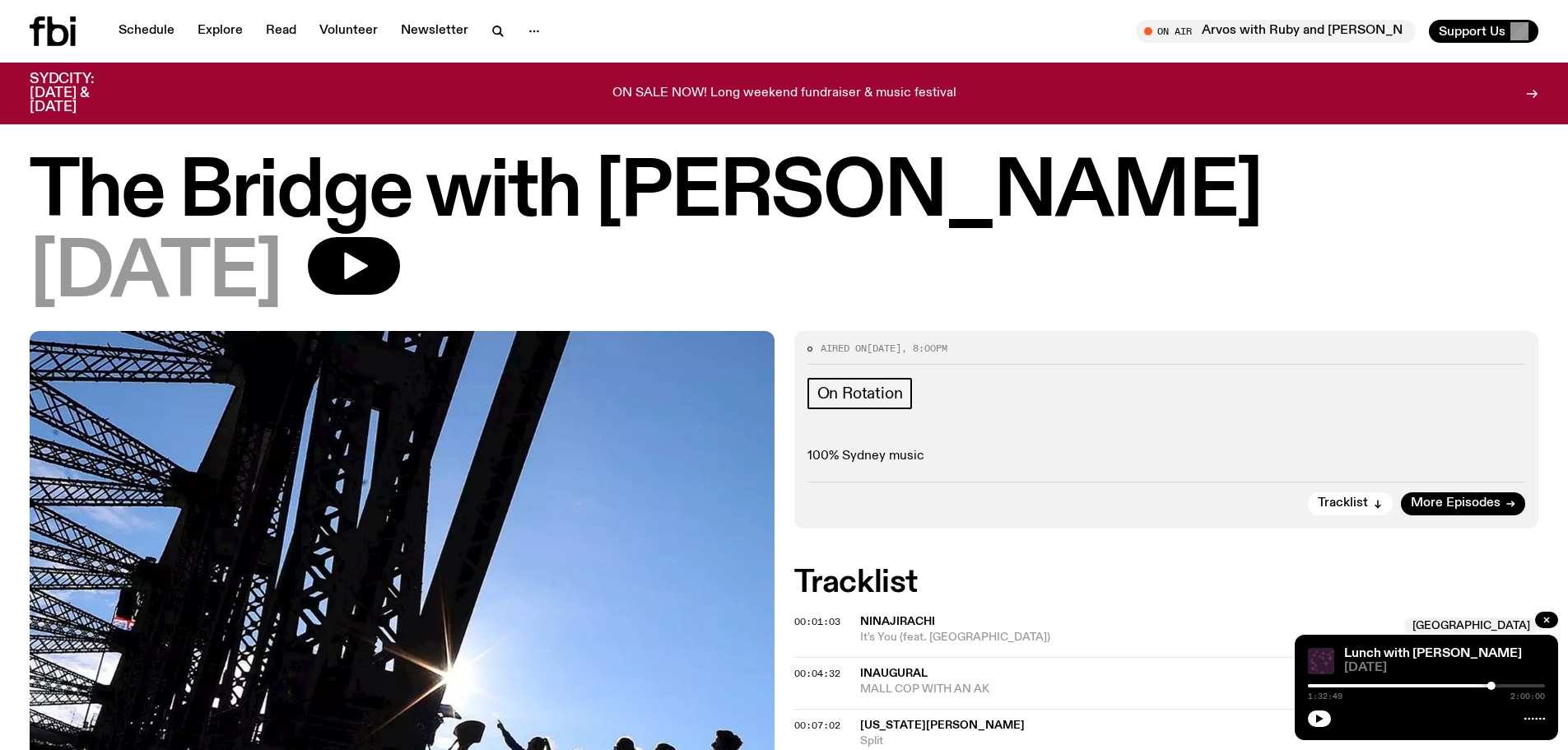
click at [41, 27] on icon at bounding box center [37, 30] width 15 height 30
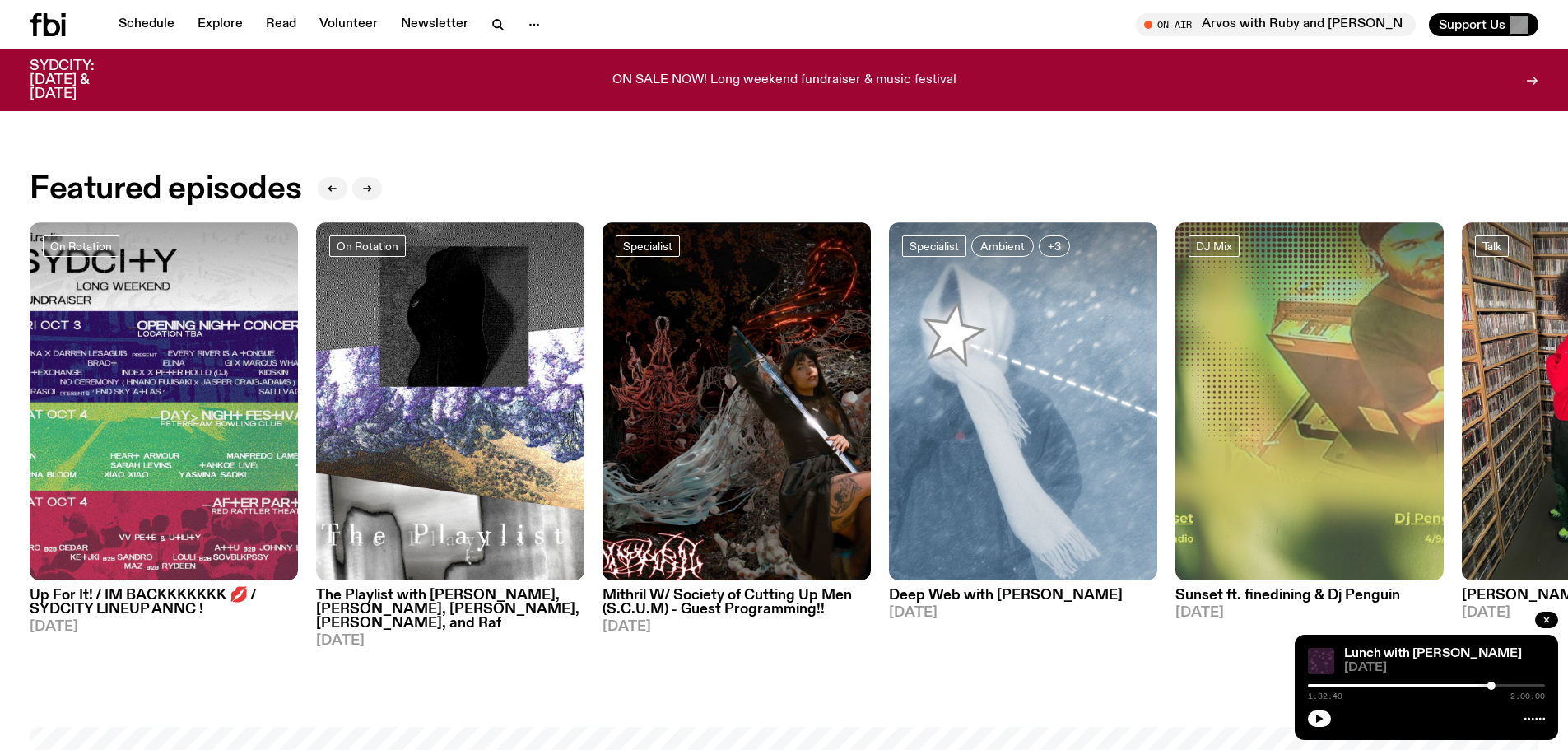
scroll to position [981, 0]
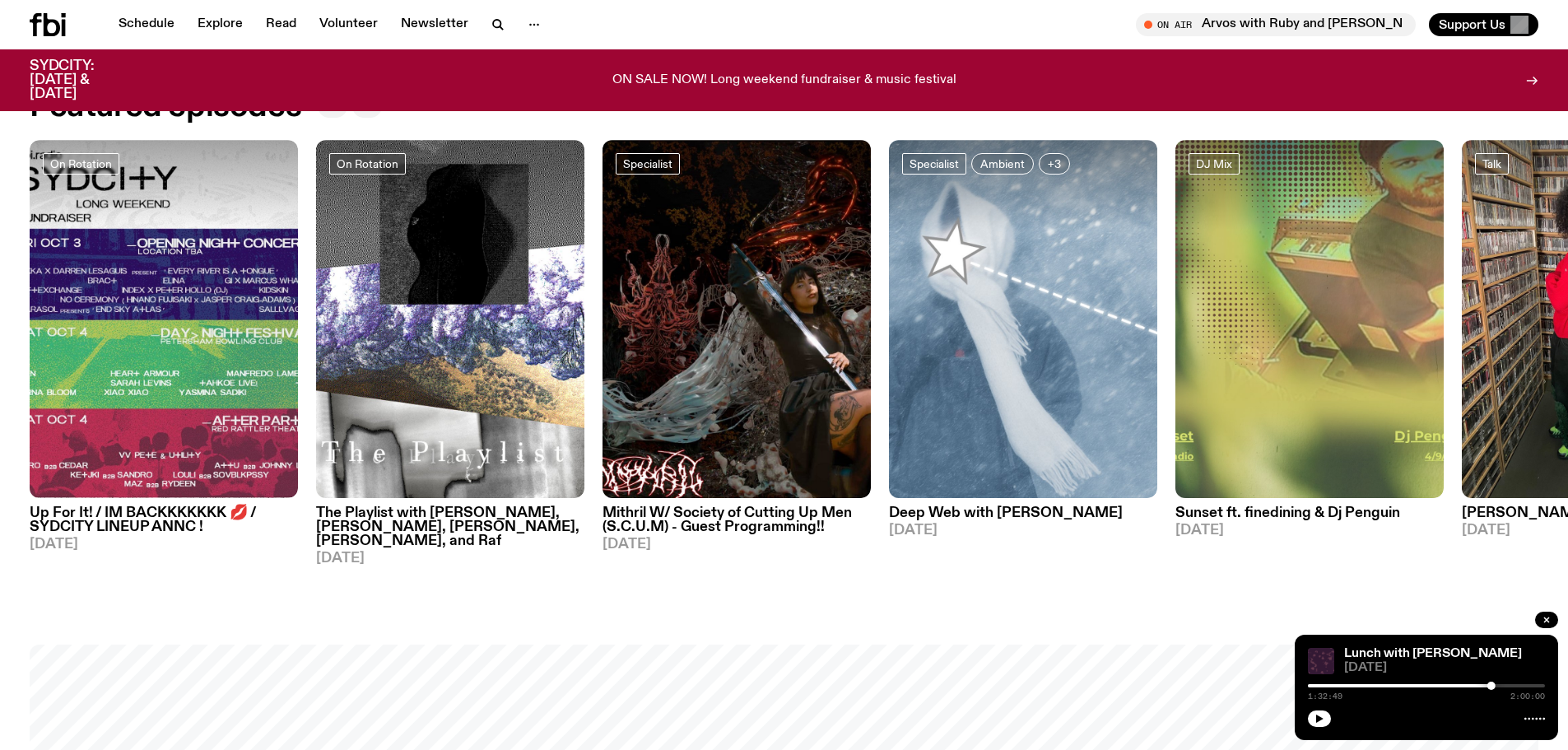
click at [126, 514] on h3 "Up For It! / IM BACKKKKKKK 💋 / SYDCITY LINEUP ANNC !" at bounding box center [163, 520] width 268 height 28
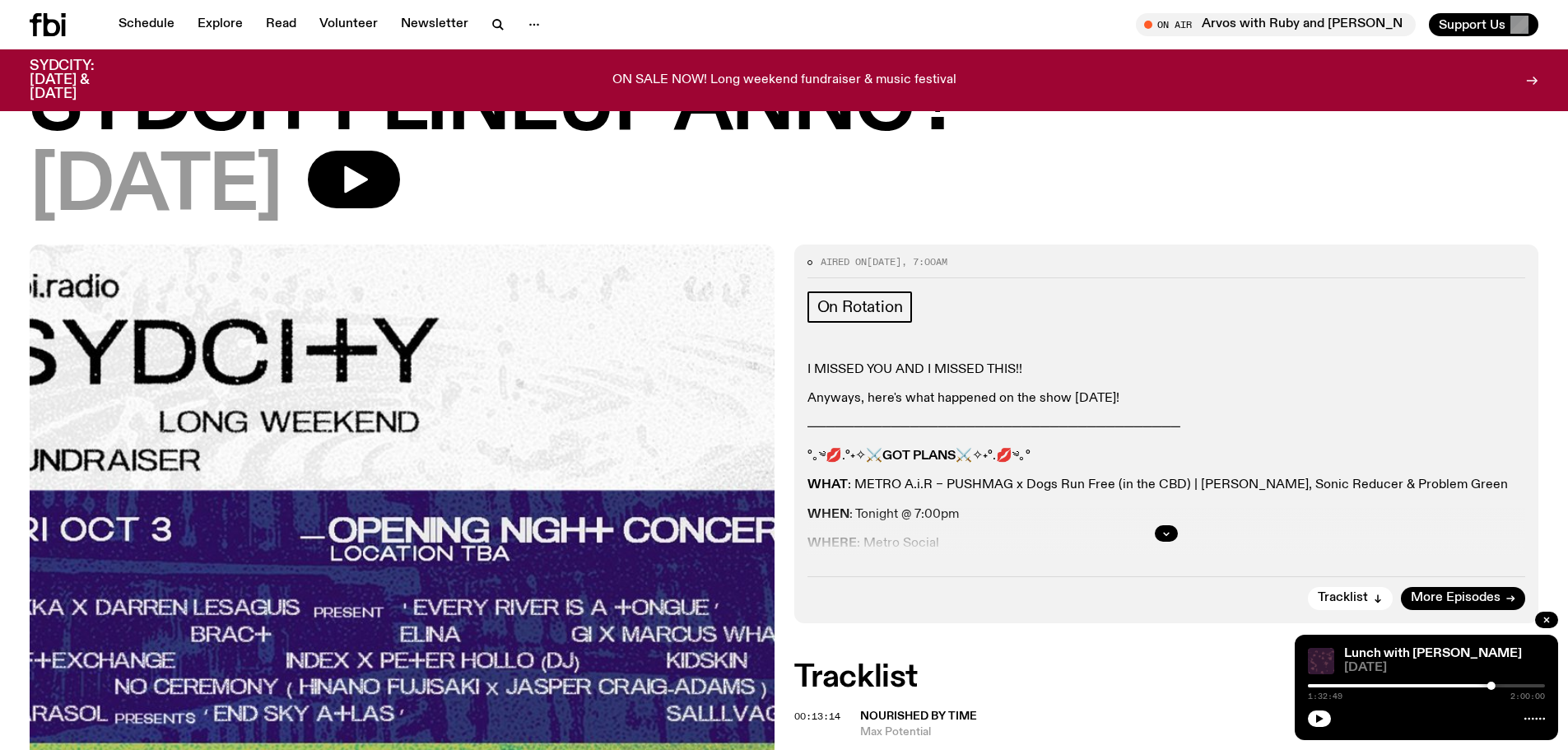
scroll to position [161, 0]
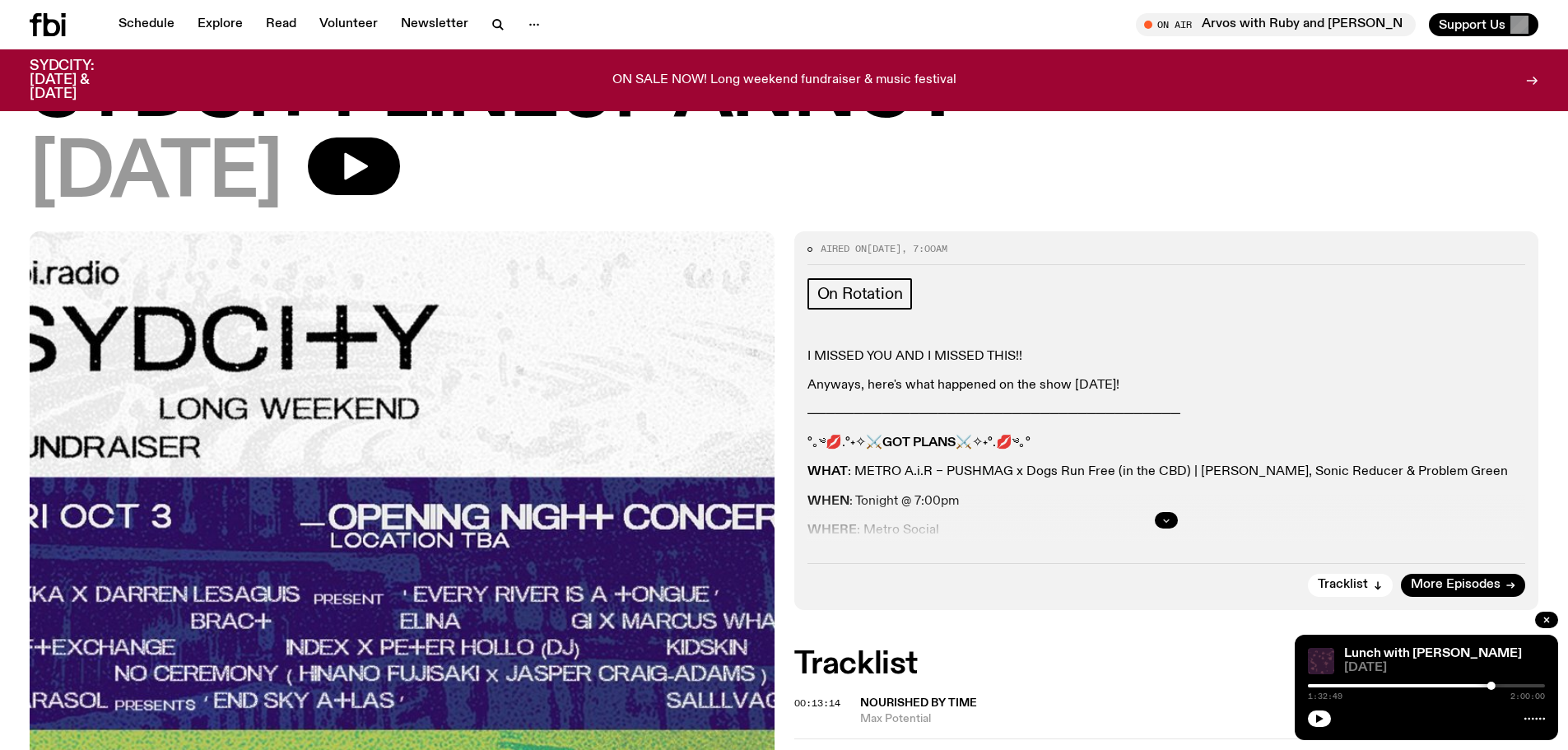
click at [1165, 523] on icon "button" at bounding box center [1166, 521] width 10 height 10
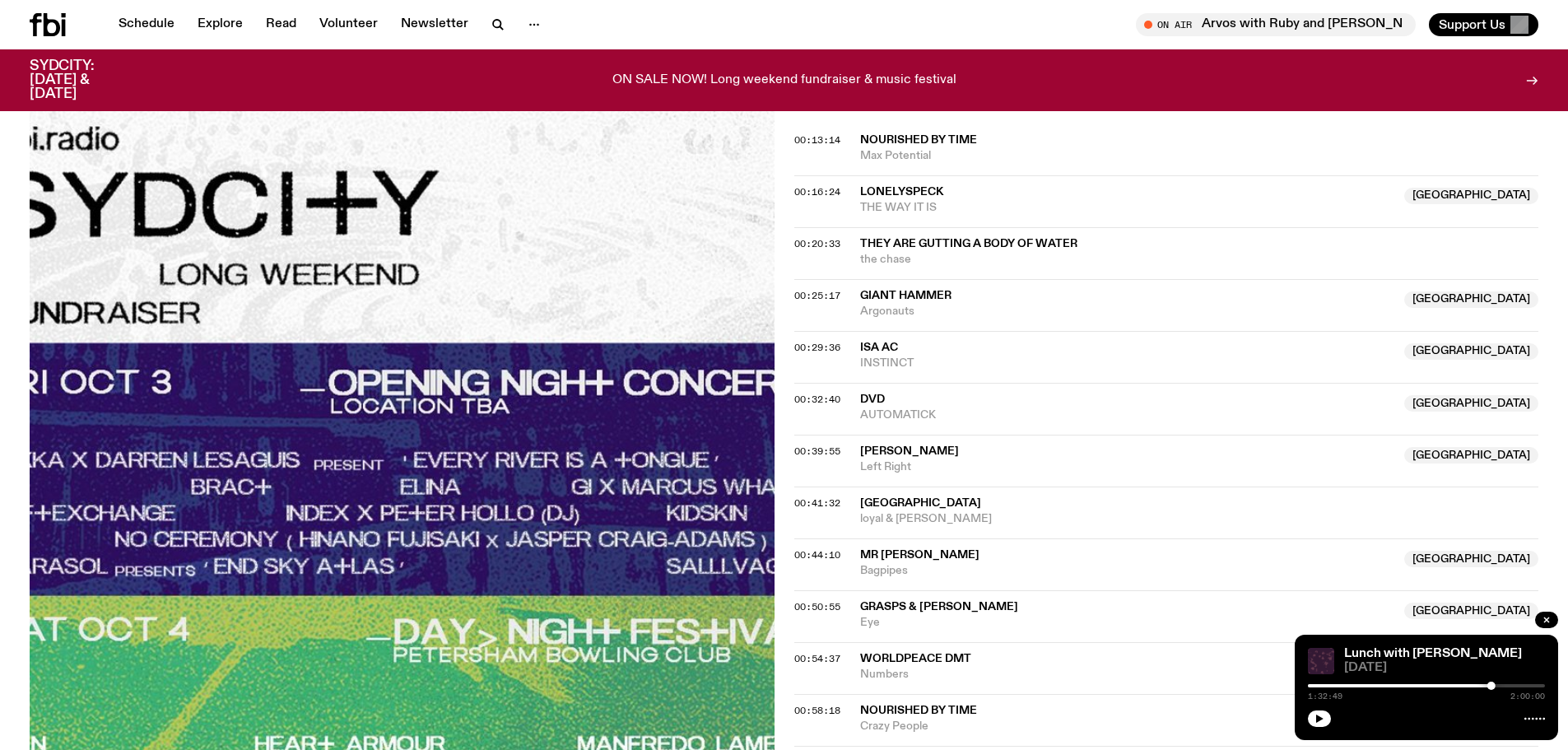
scroll to position [819, 0]
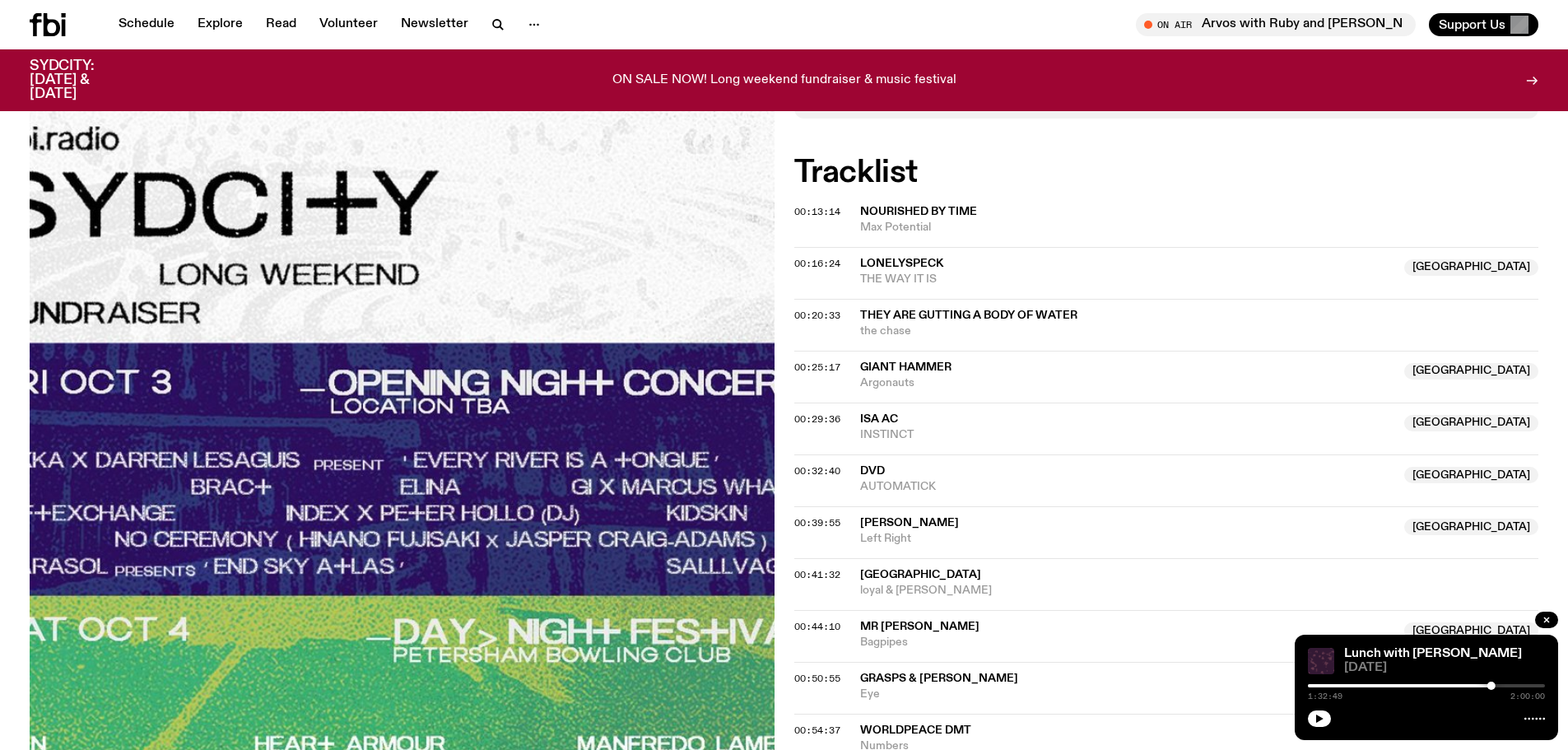
drag, startPoint x: 40, startPoint y: 16, endPoint x: 55, endPoint y: 27, distance: 18.6
click at [40, 16] on icon at bounding box center [47, 25] width 36 height 23
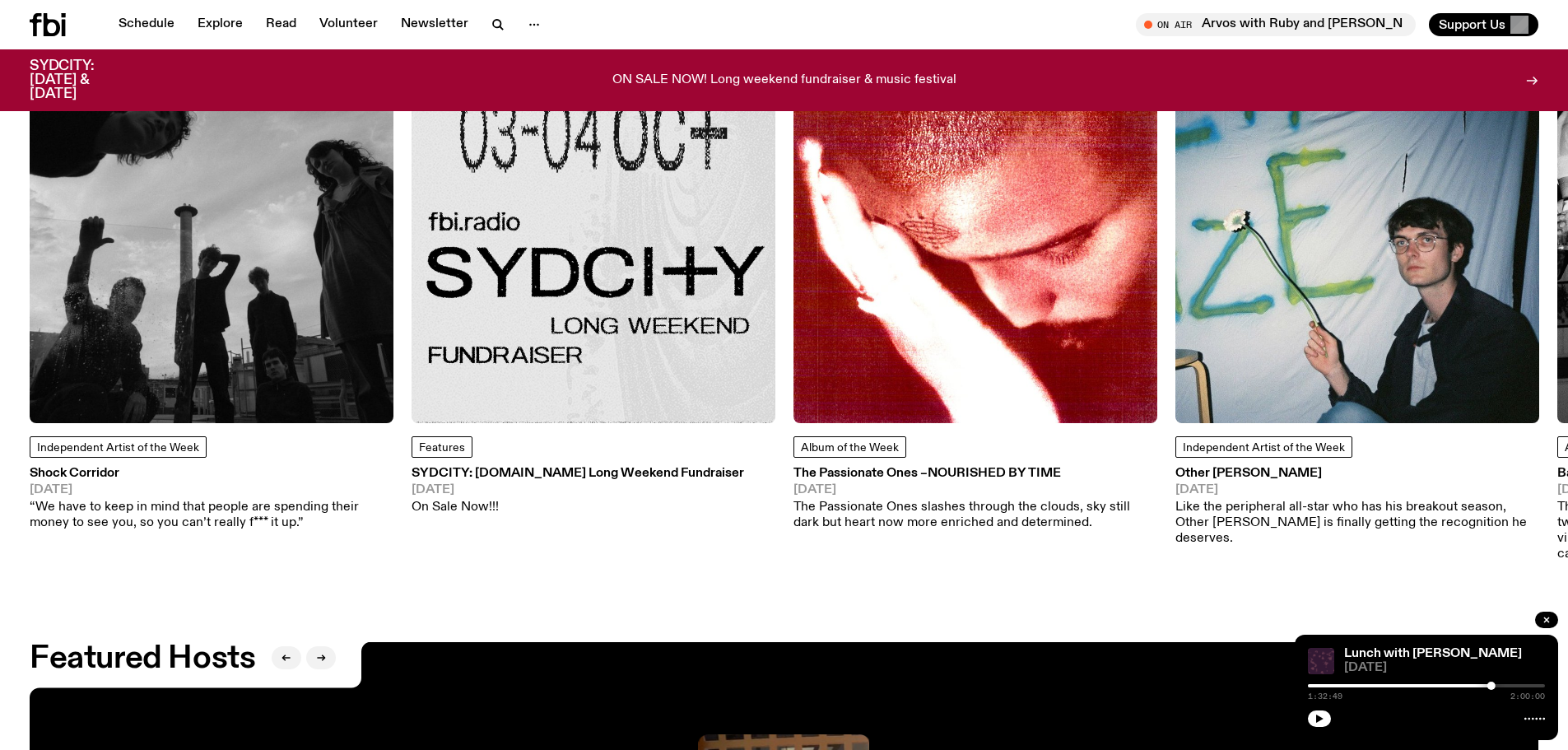
scroll to position [2379, 0]
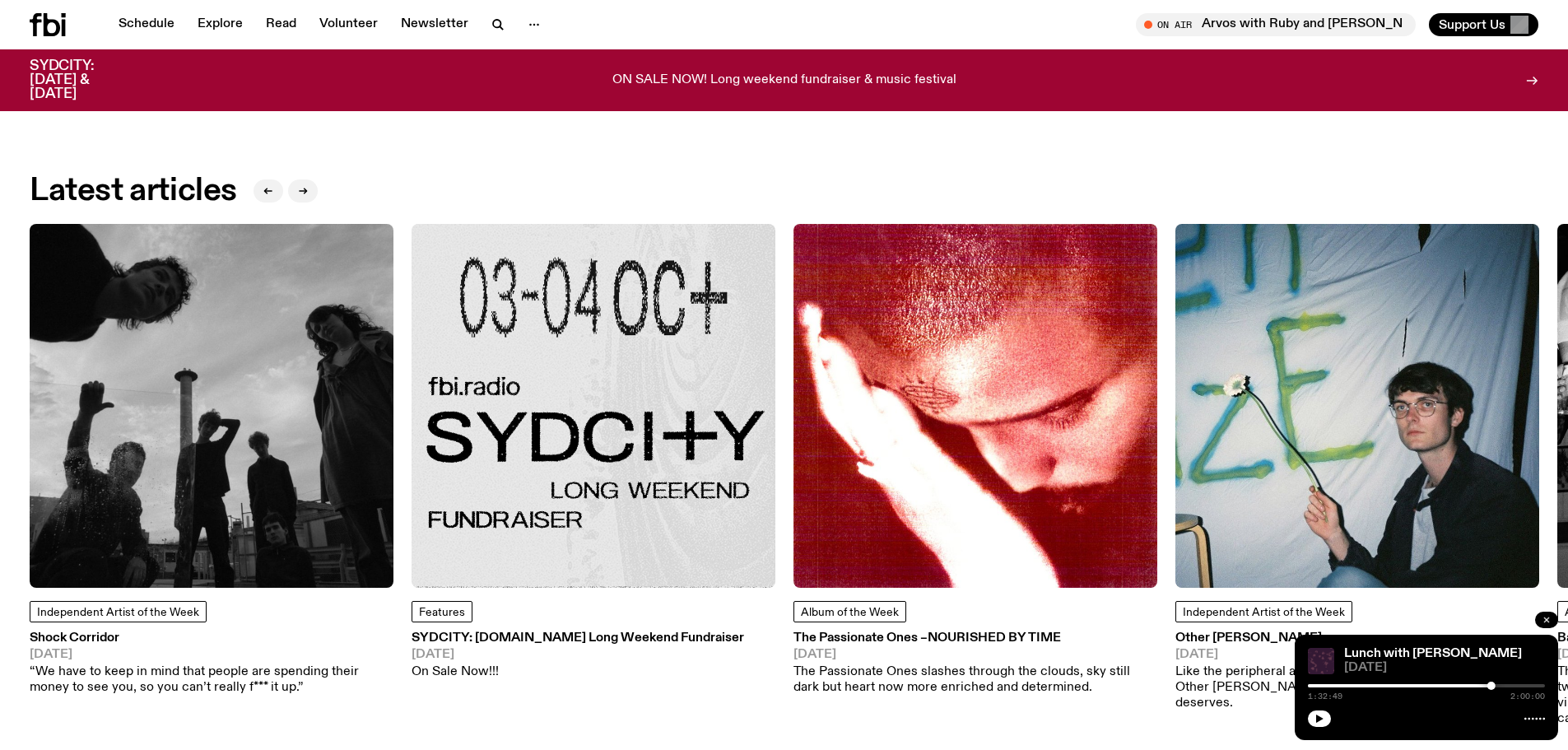
click at [1544, 622] on icon "button" at bounding box center [1547, 620] width 10 height 10
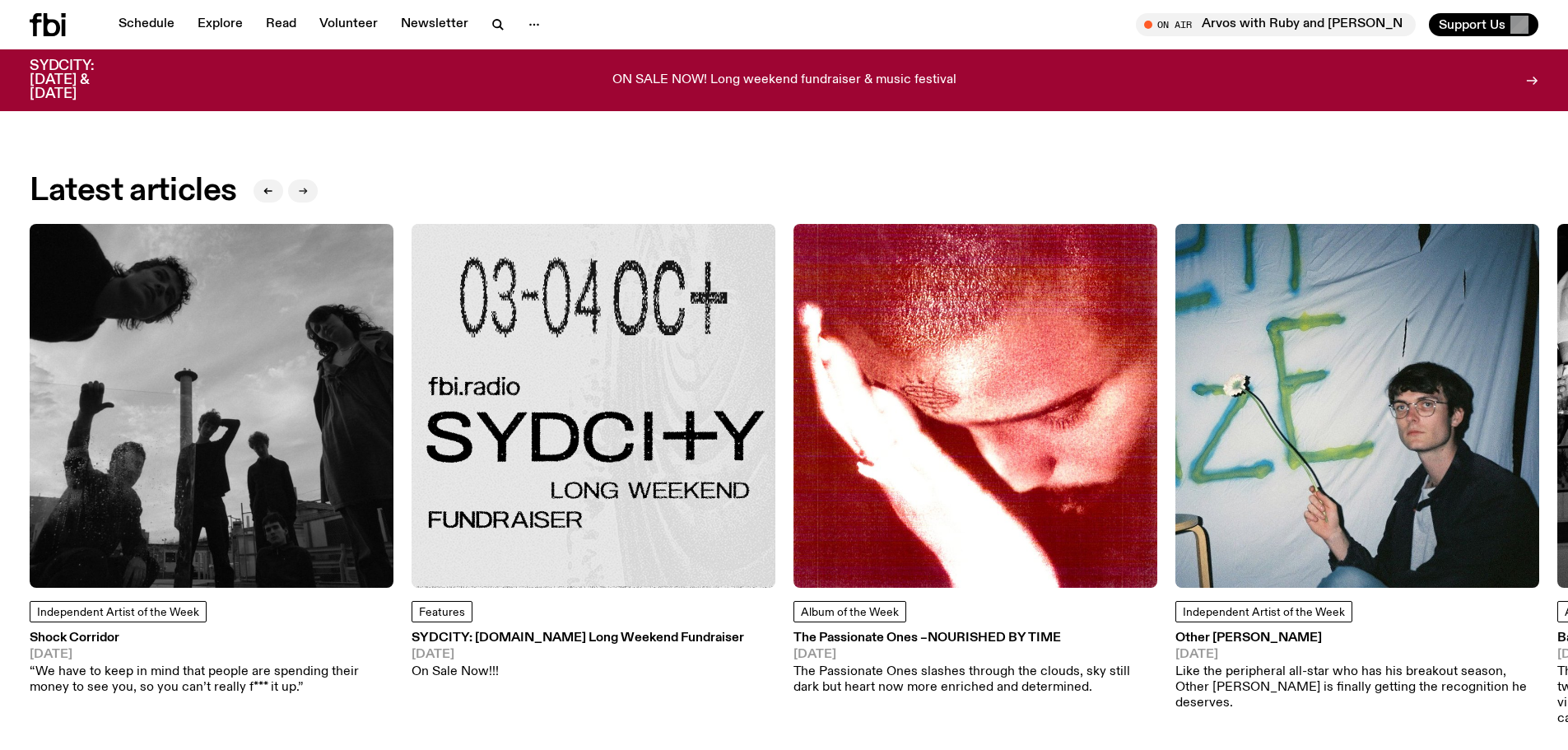
click at [296, 179] on button "button" at bounding box center [303, 190] width 30 height 23
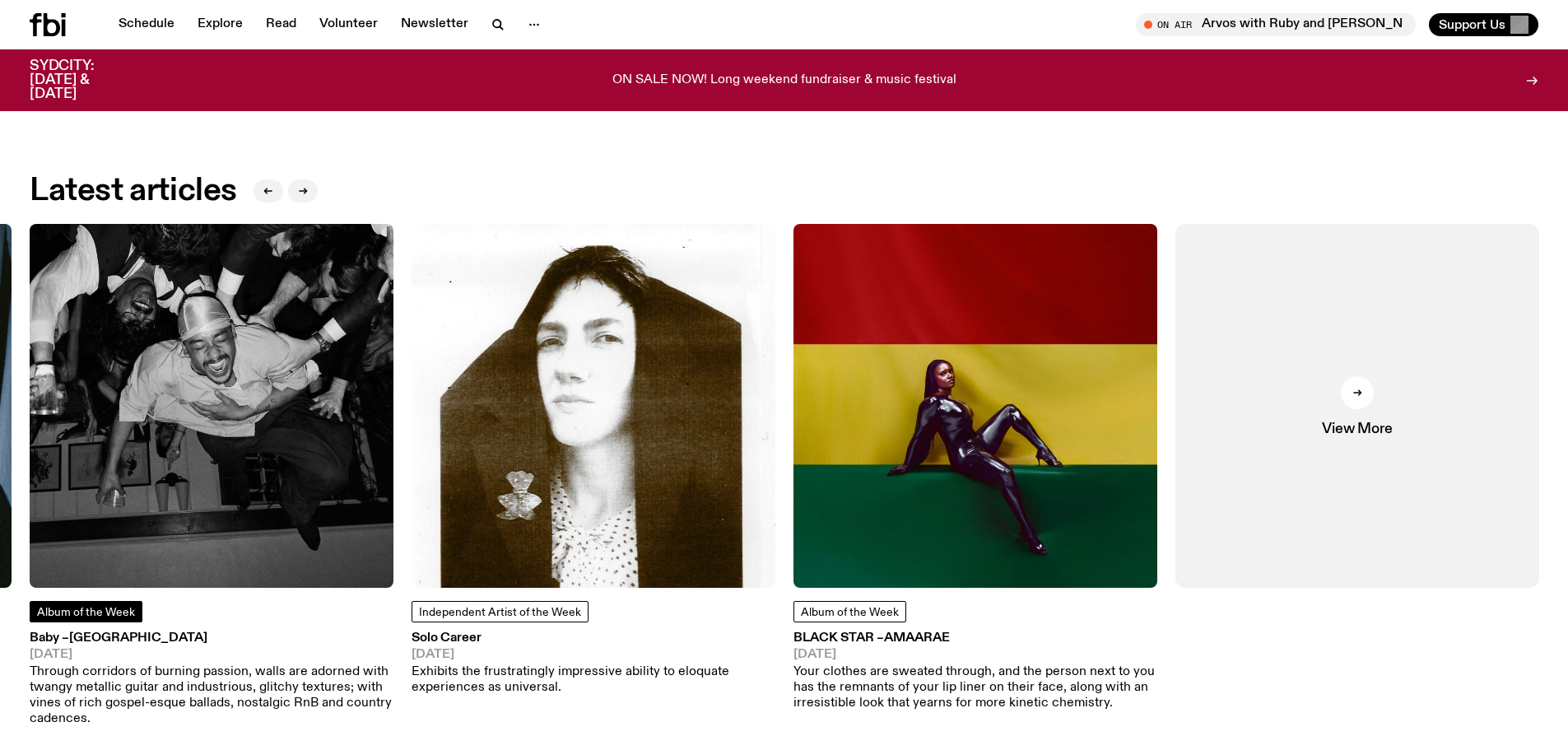
click at [83, 607] on span "Album of the Week" at bounding box center [86, 613] width 98 height 12
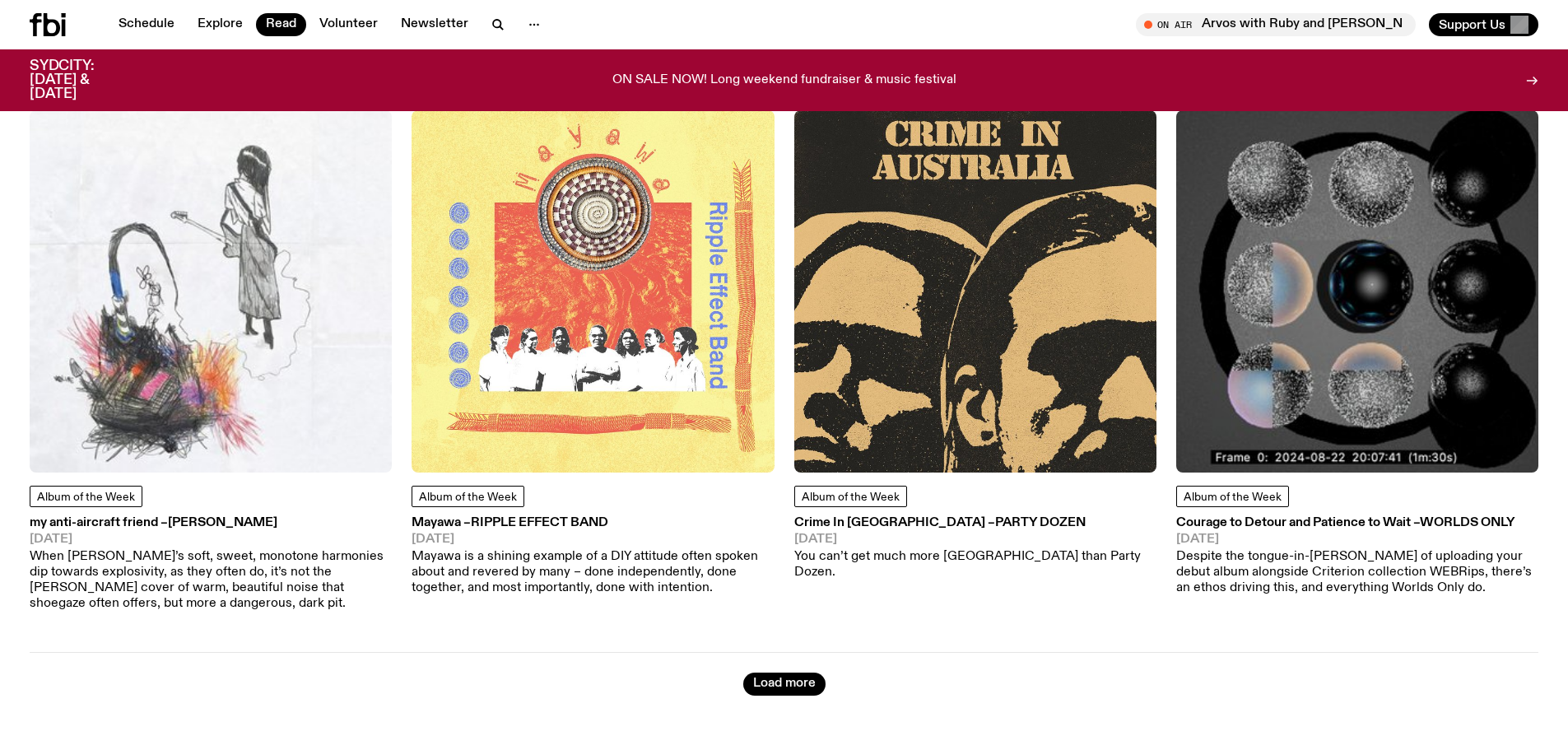
scroll to position [6092, 0]
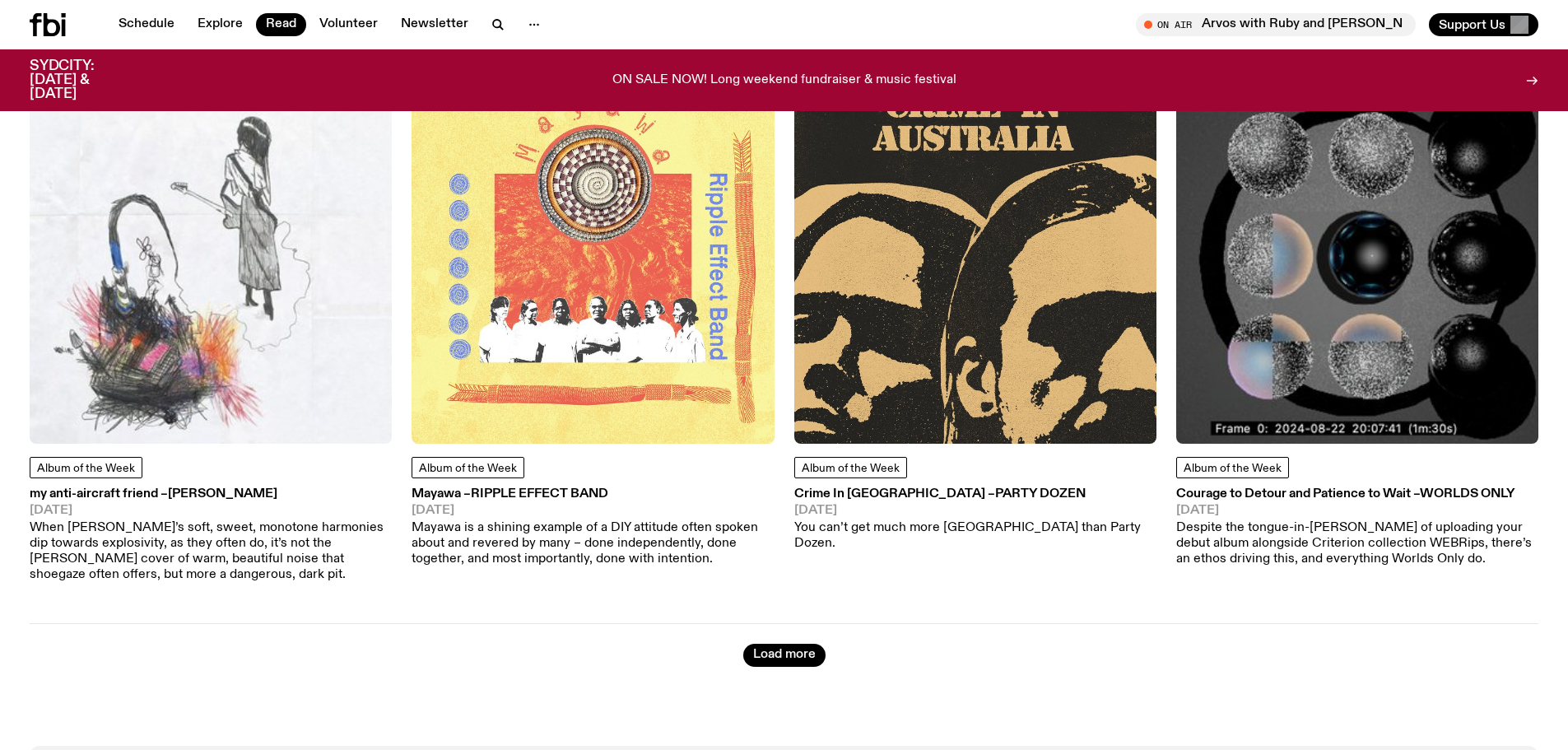
click at [1299, 488] on h3 "Courage to Detour and Patience to Wait – Worlds Only" at bounding box center [1357, 494] width 362 height 13
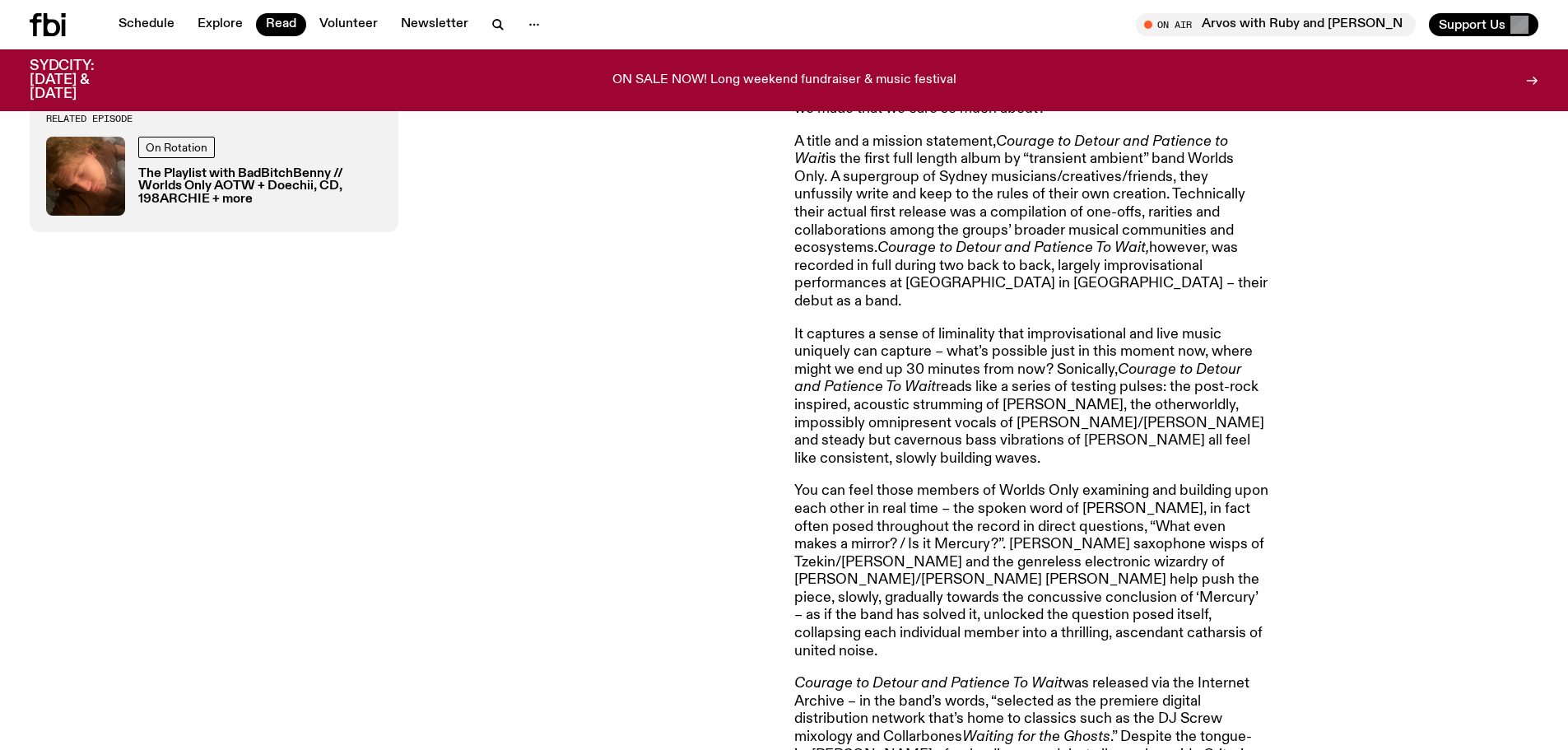
scroll to position [1061, 0]
